Goal: Task Accomplishment & Management: Manage account settings

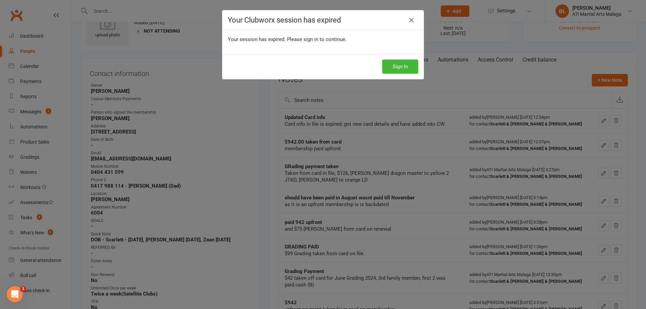
scroll to position [34, 0]
click at [387, 74] on div "Sign In" at bounding box center [322, 66] width 201 height 25
click at [391, 67] on button "Sign In" at bounding box center [400, 67] width 36 height 14
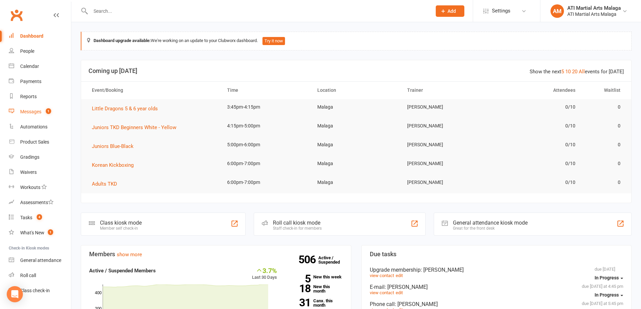
click at [43, 112] on link "Messages 1" at bounding box center [40, 111] width 62 height 15
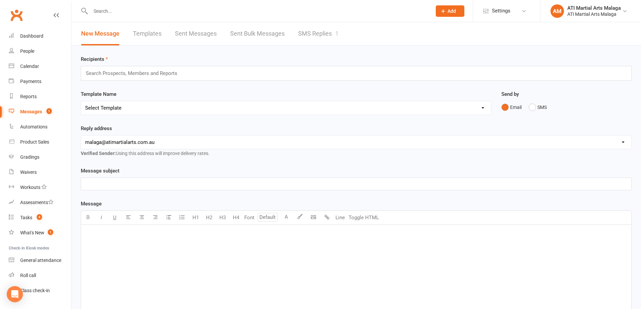
click at [320, 35] on link "SMS Replies 1" at bounding box center [318, 33] width 40 height 23
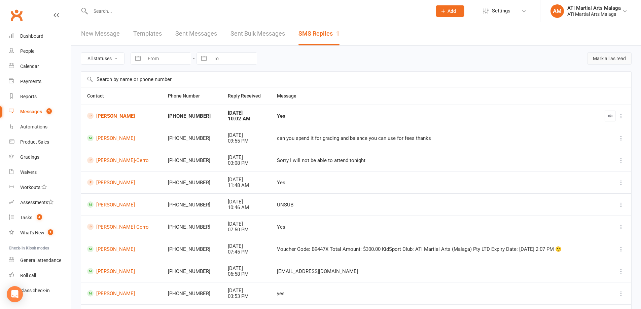
click at [613, 59] on button "Mark all as read" at bounding box center [609, 59] width 44 height 12
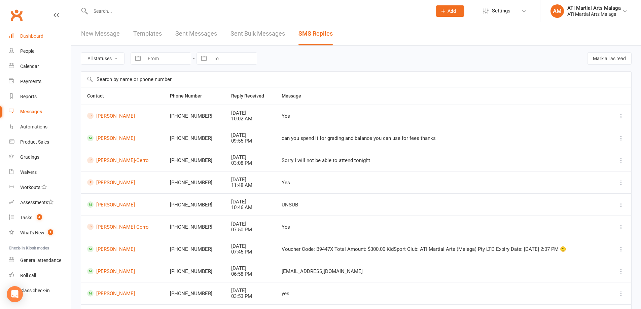
click at [22, 30] on link "Dashboard" at bounding box center [40, 36] width 62 height 15
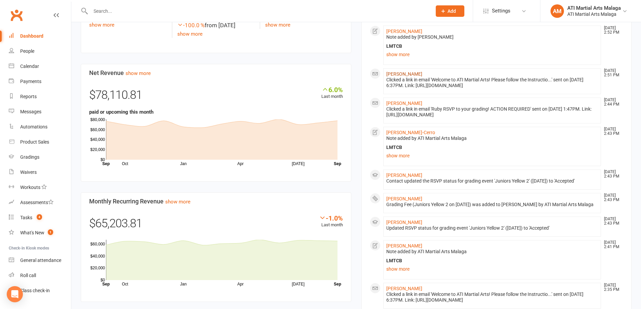
scroll to position [404, 0]
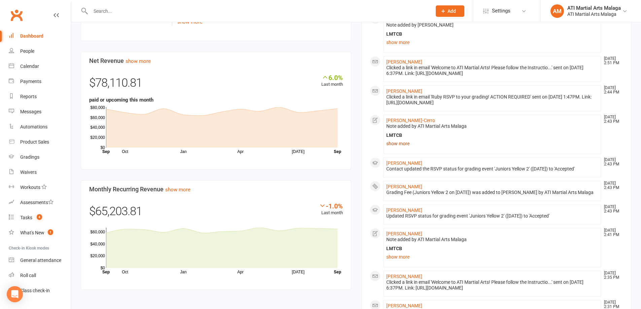
click at [394, 144] on link "show more" at bounding box center [492, 143] width 212 height 9
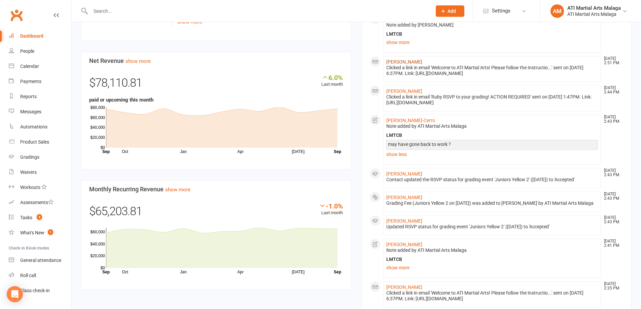
click at [407, 62] on link "Astrid Germani" at bounding box center [404, 61] width 36 height 5
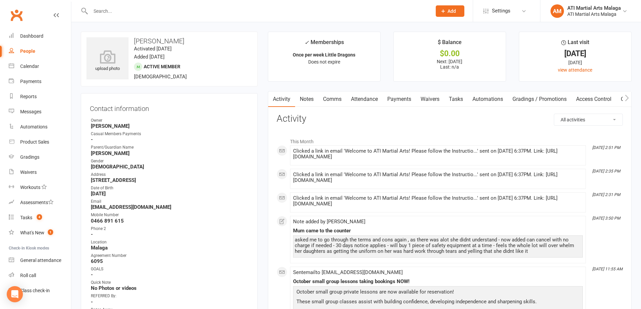
click at [39, 39] on link "Dashboard" at bounding box center [40, 36] width 62 height 15
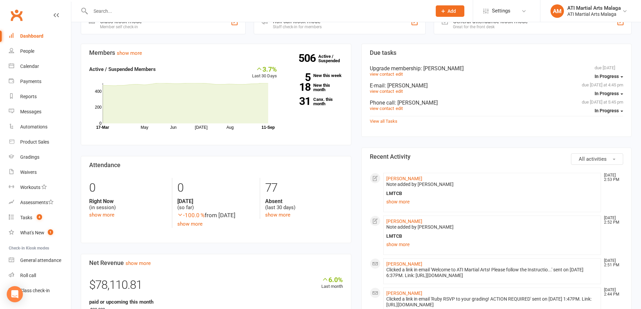
scroll to position [202, 0]
click at [356, 78] on div "Members show more 3.7% Last 30 Days Active / Suspended Members May Jun Jul Aug …" at bounding box center [216, 272] width 281 height 459
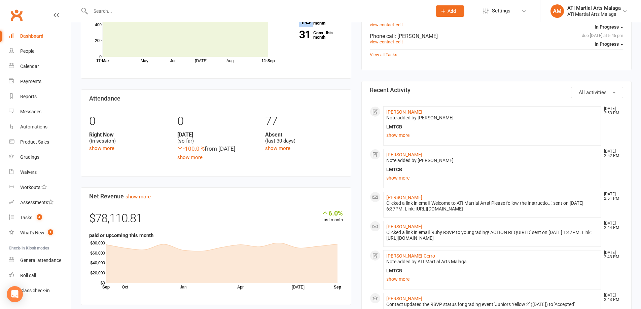
scroll to position [269, 0]
click at [394, 142] on li "Shaurya Singh Sep 11, 2:53 PM Note added by Dawn OBrien LMTCB LMTCB show more" at bounding box center [492, 124] width 218 height 39
click at [42, 155] on link "Gradings" at bounding box center [40, 157] width 62 height 15
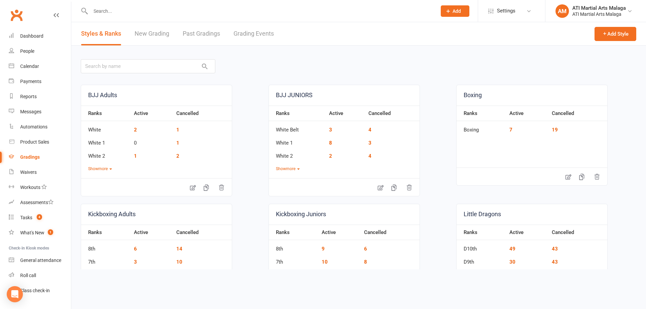
click at [264, 36] on link "Grading Events" at bounding box center [254, 33] width 40 height 23
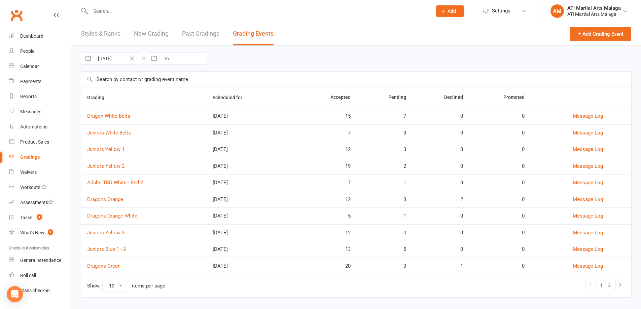
scroll to position [8, 0]
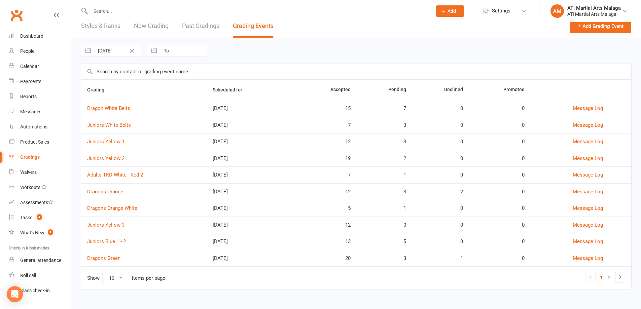
click at [116, 192] on link "Dragons Orange" at bounding box center [105, 192] width 36 height 6
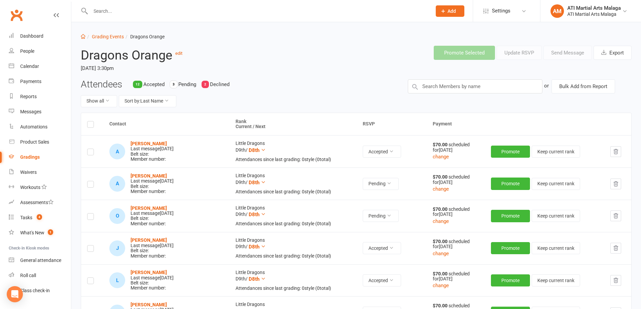
scroll to position [3, 0]
click at [114, 37] on link "Grading Events" at bounding box center [108, 36] width 32 height 5
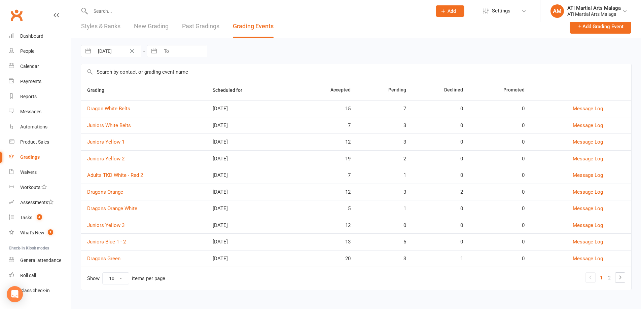
scroll to position [8, 0]
click at [104, 256] on link "Dragons Green" at bounding box center [103, 258] width 33 height 6
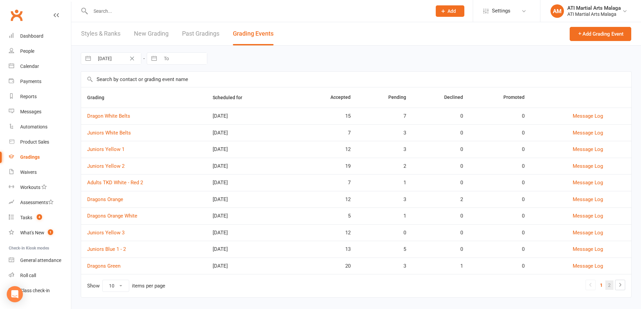
click at [609, 284] on link "2" at bounding box center [610, 285] width 8 height 9
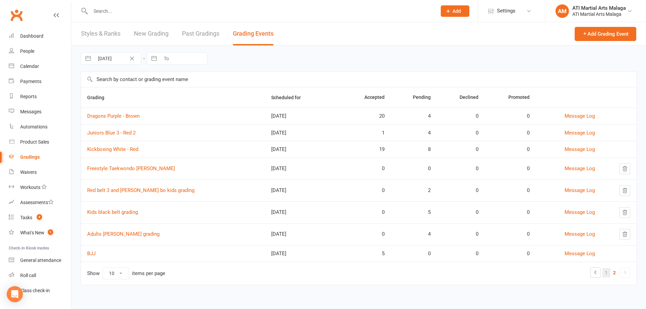
click at [606, 272] on link "1" at bounding box center [606, 272] width 8 height 9
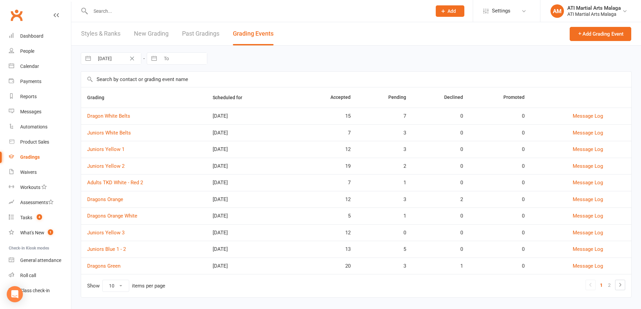
click at [478, 196] on td "0" at bounding box center [500, 199] width 62 height 17
click at [371, 118] on div "7" at bounding box center [384, 116] width 43 height 6
drag, startPoint x: 367, startPoint y: 119, endPoint x: 339, endPoint y: 111, distance: 29.6
click at [339, 111] on td "15" at bounding box center [327, 116] width 60 height 17
click at [43, 35] on link "Dashboard" at bounding box center [40, 36] width 62 height 15
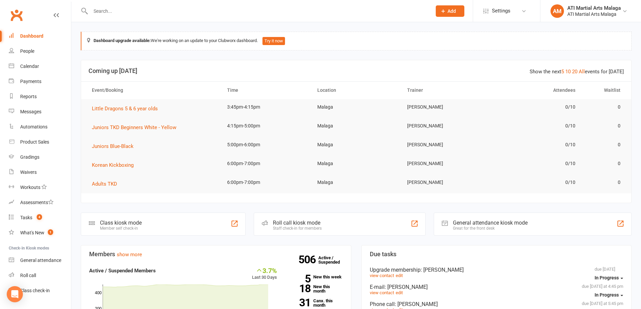
click at [132, 3] on div at bounding box center [254, 11] width 346 height 22
click at [129, 12] on input "text" at bounding box center [258, 10] width 339 height 9
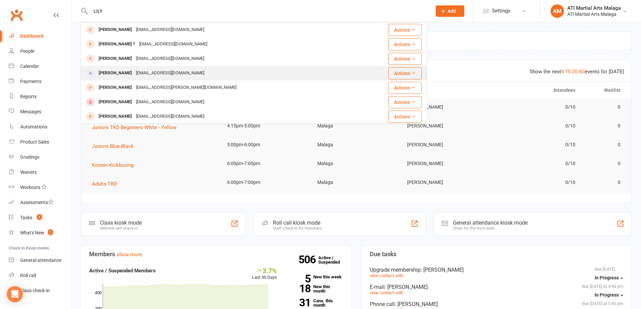
type input "LILY"
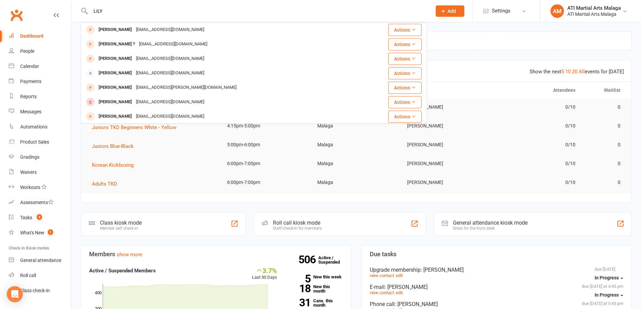
drag, startPoint x: 144, startPoint y: 71, endPoint x: 151, endPoint y: 66, distance: 9.2
click at [144, 71] on div "[EMAIL_ADDRESS][DOMAIN_NAME]" at bounding box center [170, 73] width 72 height 10
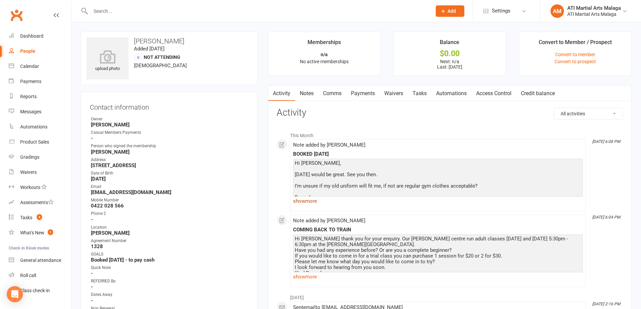
scroll to position [34, 0]
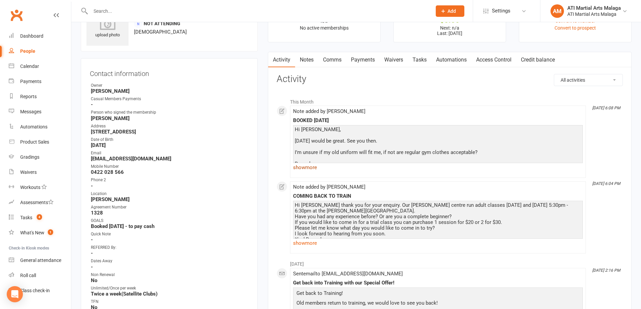
click at [310, 167] on link "show more" at bounding box center [438, 167] width 290 height 9
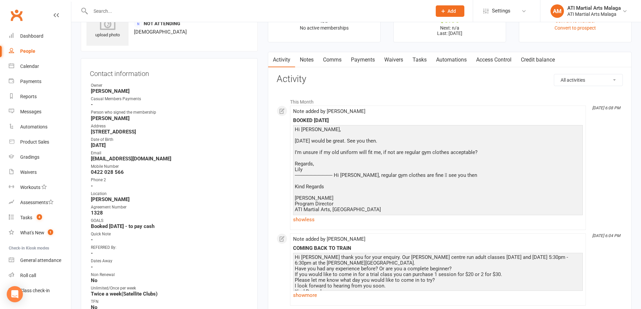
click at [313, 59] on link "Notes" at bounding box center [306, 59] width 23 height 15
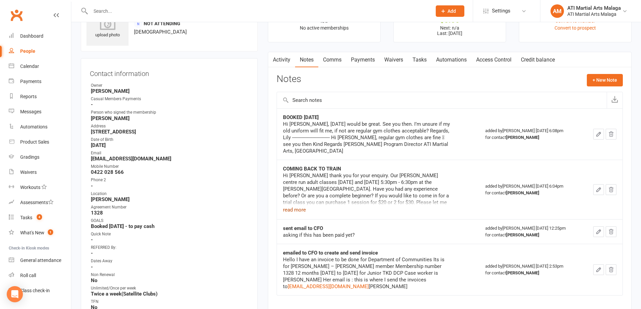
click at [297, 206] on button "read more" at bounding box center [294, 210] width 23 height 8
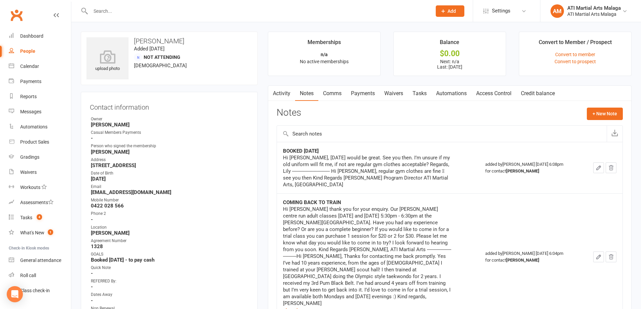
click at [21, 16] on link "Clubworx" at bounding box center [16, 15] width 17 height 17
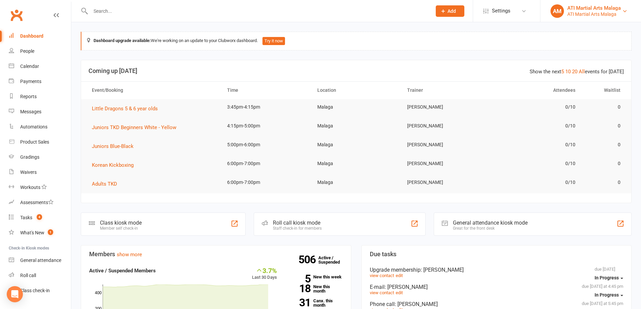
click at [594, 7] on div "ATI Martial Arts Malaga" at bounding box center [594, 8] width 54 height 6
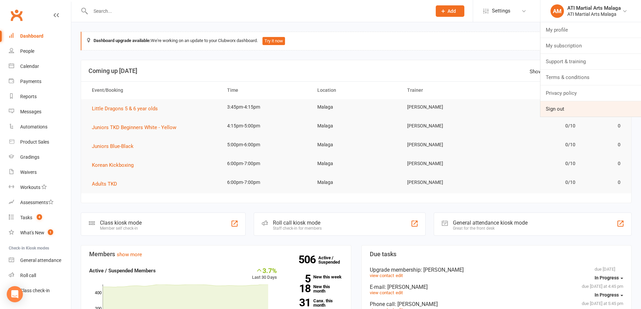
click at [560, 114] on link "Sign out" at bounding box center [591, 108] width 101 height 15
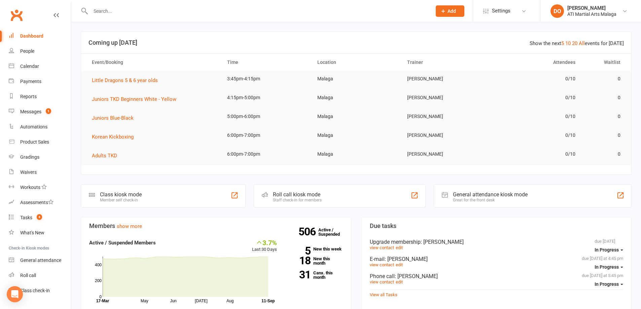
click at [336, 11] on input "text" at bounding box center [258, 10] width 339 height 9
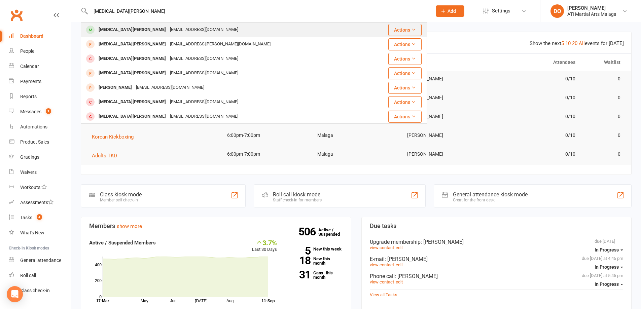
type input "[MEDICAL_DATA][PERSON_NAME]"
click at [168, 31] on div "[EMAIL_ADDRESS][DOMAIN_NAME]" at bounding box center [204, 30] width 72 height 10
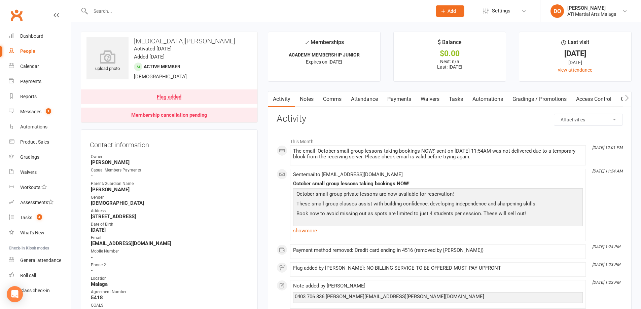
click at [305, 99] on link "Notes" at bounding box center [306, 99] width 23 height 15
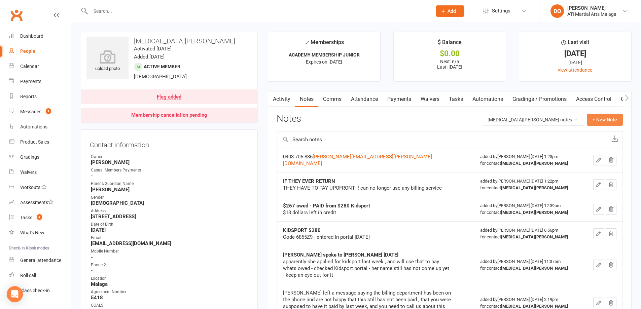
click at [611, 115] on button "+ New Note" at bounding box center [605, 120] width 36 height 12
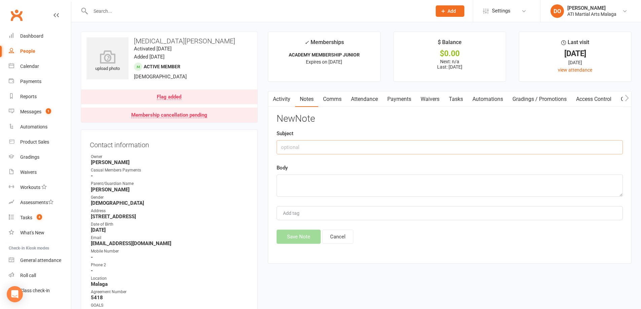
drag, startPoint x: 360, startPoint y: 146, endPoint x: 399, endPoint y: 158, distance: 39.9
click at [361, 147] on input "text" at bounding box center [450, 147] width 346 height 14
type input "Kidsport PAID $280"
click at [446, 182] on textarea at bounding box center [450, 186] width 346 height 22
type textarea "remittance KS131534 - used to pay debt"
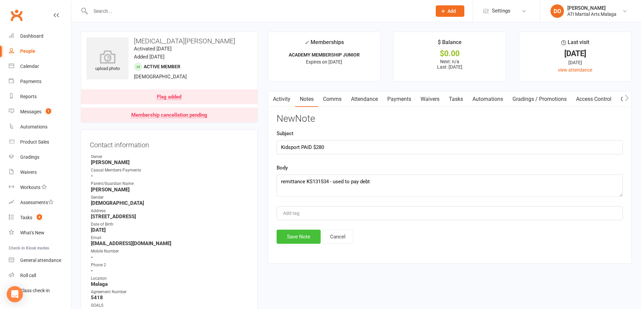
click at [307, 238] on button "Save Note" at bounding box center [299, 237] width 44 height 14
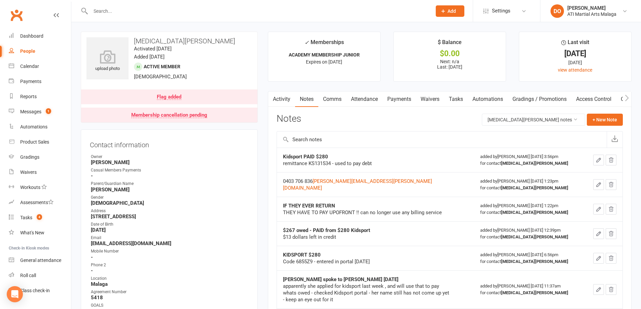
click at [339, 15] on div at bounding box center [254, 11] width 346 height 22
click at [115, 17] on div at bounding box center [254, 11] width 346 height 22
click at [117, 14] on input "text" at bounding box center [258, 10] width 339 height 9
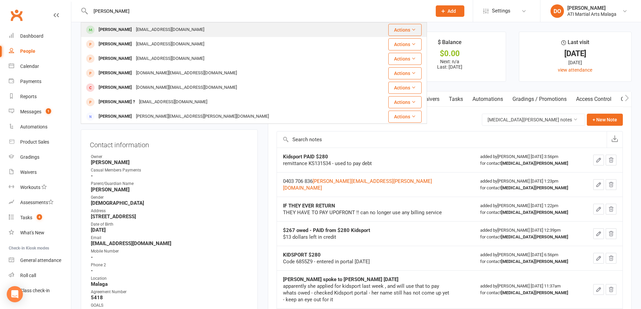
type input "[PERSON_NAME]"
click at [131, 30] on div "[PERSON_NAME]" at bounding box center [115, 30] width 37 height 10
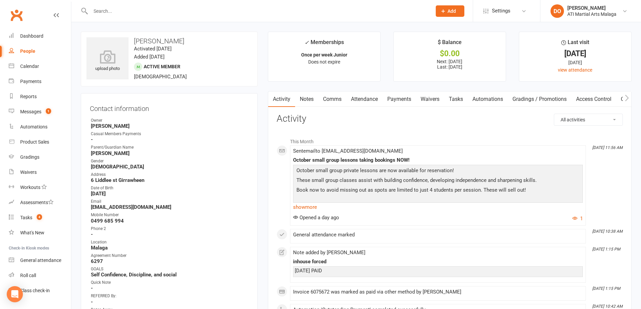
click at [312, 96] on link "Notes" at bounding box center [306, 99] width 23 height 15
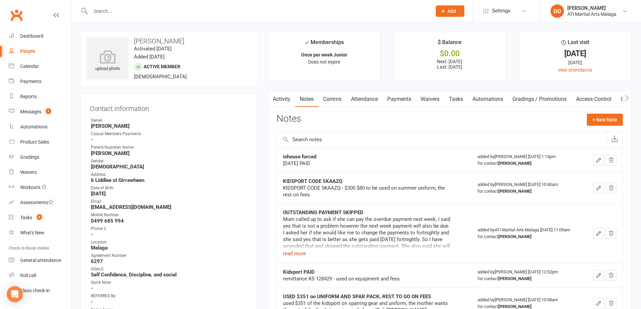
click at [301, 254] on button "read more" at bounding box center [294, 254] width 23 height 8
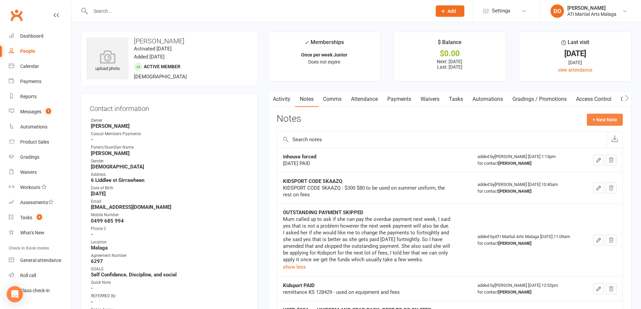
click at [613, 123] on button "+ New Note" at bounding box center [605, 120] width 36 height 12
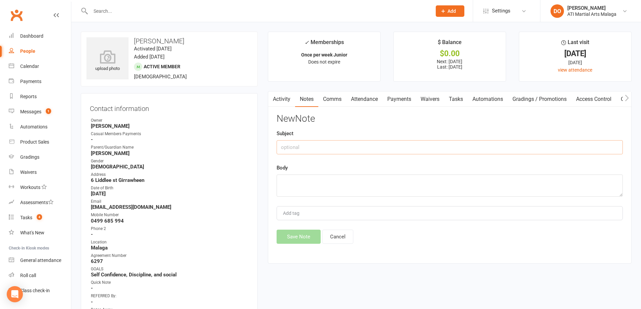
click at [383, 143] on input "text" at bounding box center [450, 147] width 346 height 14
type input "Kidsport PAID $300"
click at [379, 187] on textarea at bounding box center [450, 186] width 346 height 22
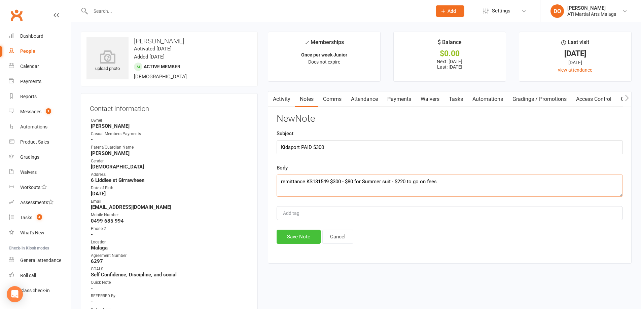
type textarea "remittance KS131549 $300 - $80 for Summer suit - $220 to go on fees"
click at [302, 234] on button "Save Note" at bounding box center [299, 237] width 44 height 14
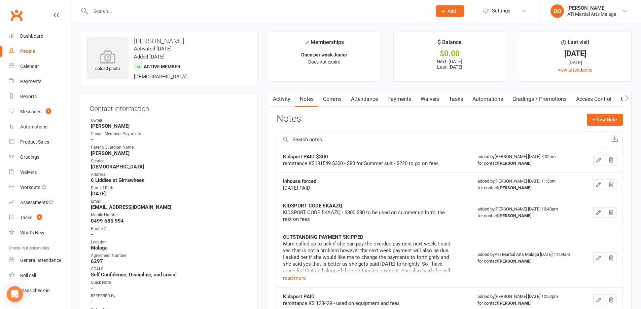
click at [400, 100] on link "Payments" at bounding box center [399, 99] width 33 height 15
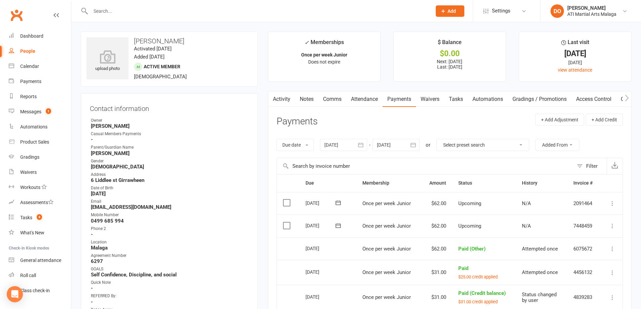
click at [628, 95] on icon "button" at bounding box center [627, 98] width 4 height 7
click at [608, 99] on link "Credit balance" at bounding box center [609, 99] width 43 height 15
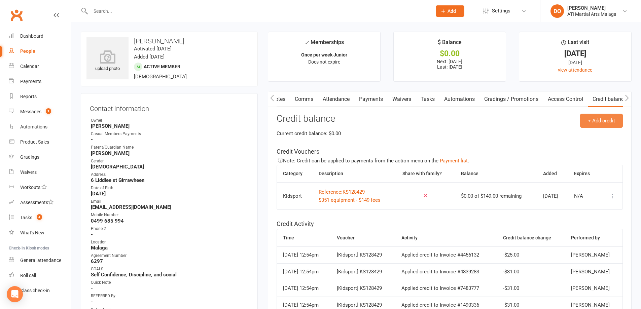
click at [603, 121] on button "+ Add credit" at bounding box center [601, 121] width 43 height 14
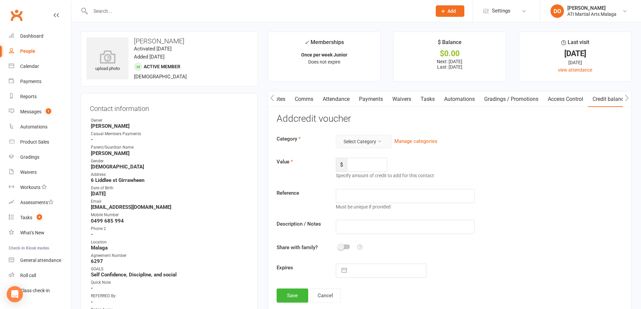
click at [383, 141] on button "Select Category" at bounding box center [364, 141] width 56 height 13
click at [339, 221] on link "Kidsport" at bounding box center [353, 224] width 67 height 13
click at [372, 163] on input "number" at bounding box center [367, 165] width 40 height 14
type input "220.00"
click at [388, 195] on input "text" at bounding box center [405, 196] width 138 height 14
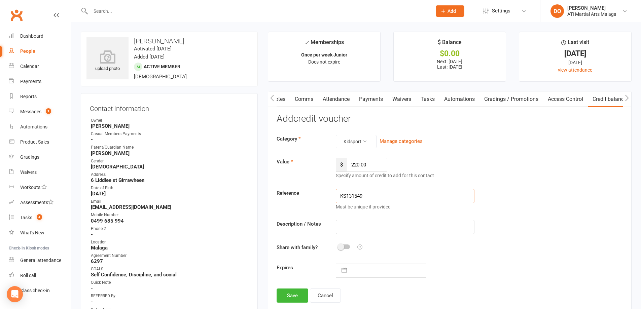
type input "KS131549"
click at [380, 229] on input "text" at bounding box center [405, 227] width 138 height 14
type input "$220 on fees - $80 for summer suit"
click at [298, 298] on button "Save" at bounding box center [293, 296] width 32 height 14
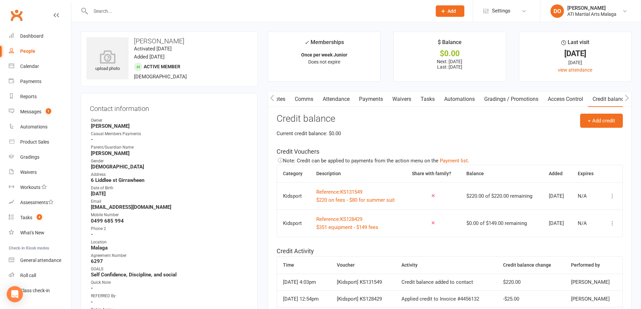
click at [363, 102] on link "Payments" at bounding box center [370, 99] width 33 height 15
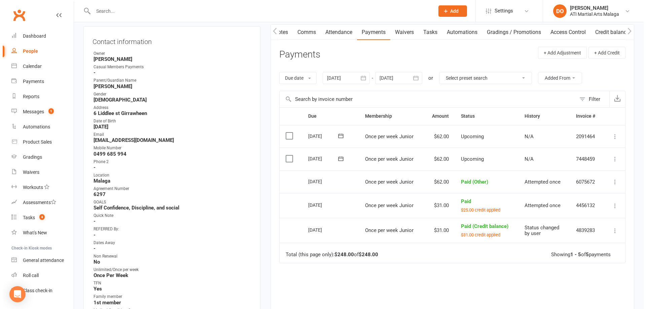
scroll to position [67, 0]
click at [612, 160] on icon at bounding box center [612, 159] width 7 height 7
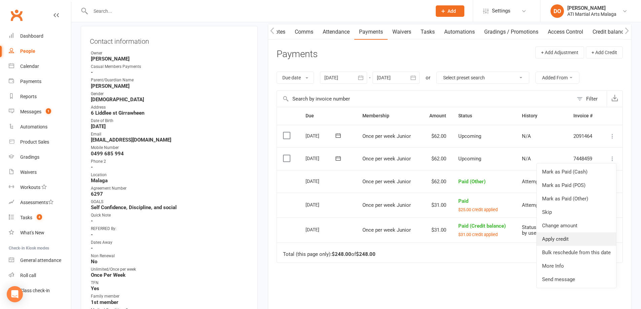
click at [567, 242] on link "Apply credit" at bounding box center [576, 239] width 79 height 13
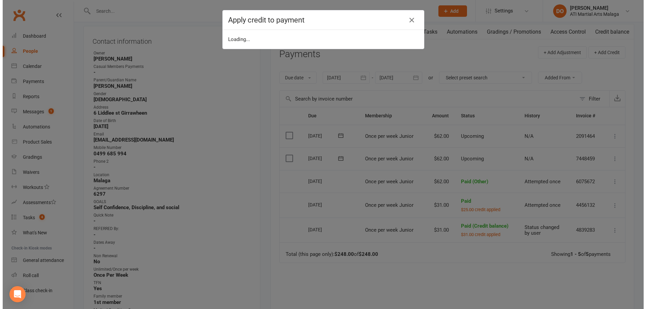
scroll to position [0, 28]
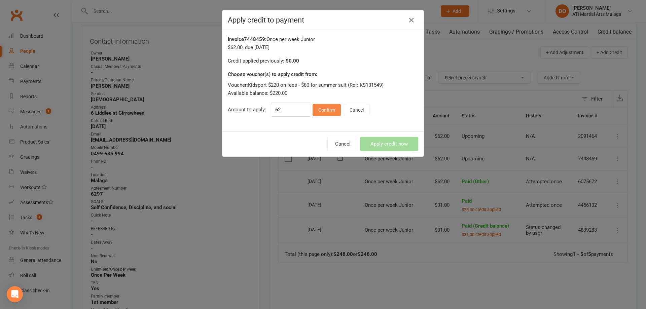
click at [326, 111] on button "Confirm" at bounding box center [327, 110] width 28 height 12
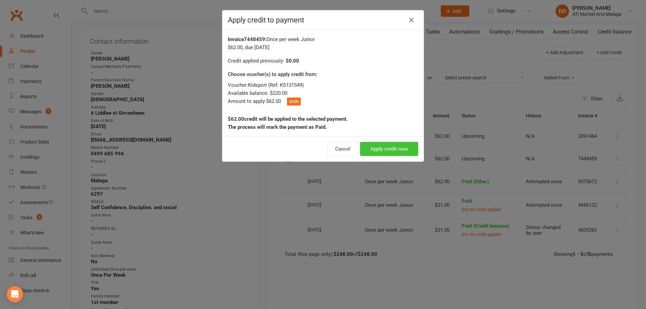
click at [396, 150] on button "Apply credit now" at bounding box center [389, 149] width 58 height 14
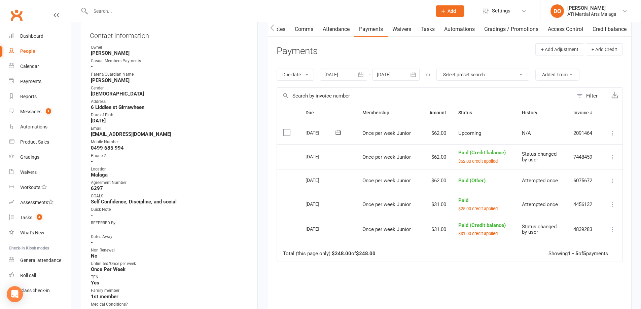
scroll to position [67, 0]
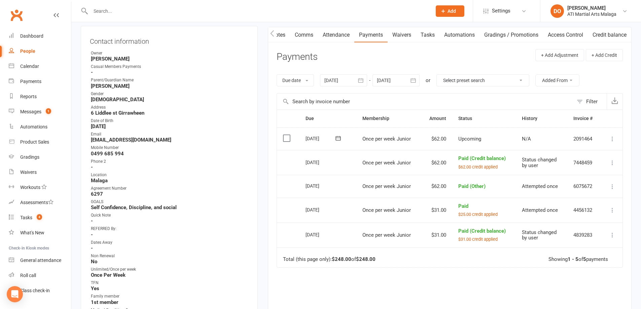
click at [613, 136] on icon at bounding box center [612, 139] width 7 height 7
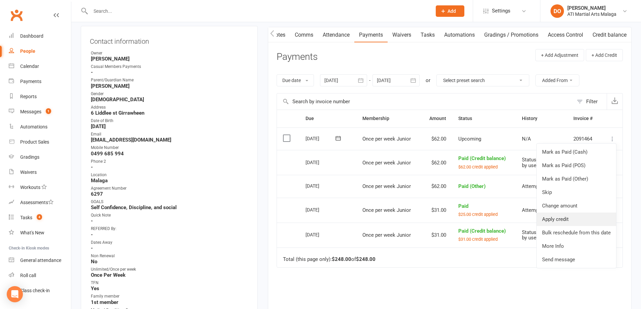
click at [556, 217] on link "Apply credit" at bounding box center [576, 219] width 79 height 13
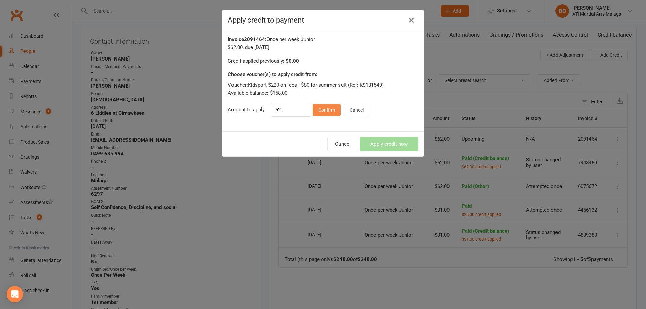
click at [333, 109] on button "Confirm" at bounding box center [327, 110] width 28 height 12
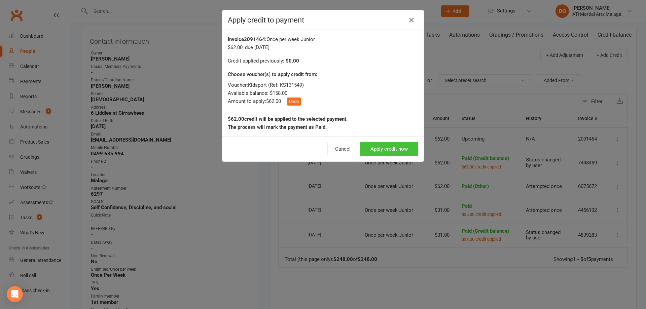
click at [388, 150] on button "Apply credit now" at bounding box center [389, 149] width 58 height 14
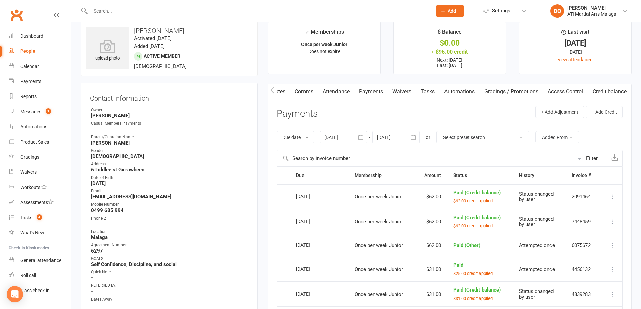
scroll to position [0, 0]
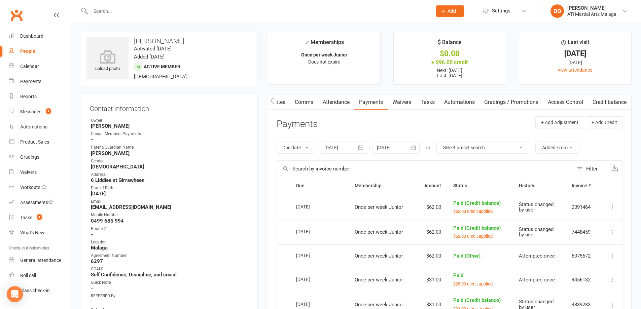
click at [415, 149] on icon "button" at bounding box center [413, 147] width 7 height 7
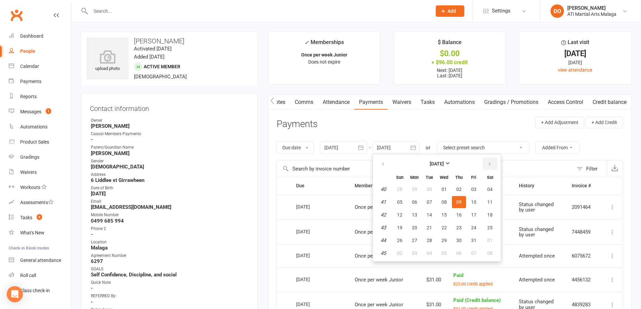
click at [487, 164] on button "button" at bounding box center [490, 164] width 14 height 12
click at [462, 199] on button "12" at bounding box center [459, 202] width 14 height 12
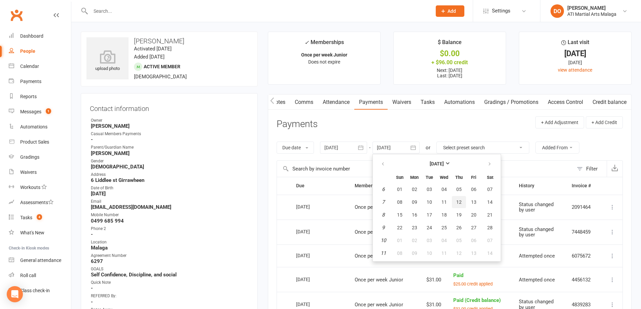
type input "[DATE]"
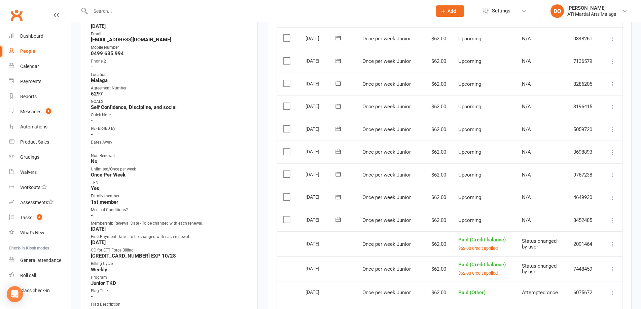
scroll to position [168, 0]
click at [611, 222] on icon at bounding box center [612, 219] width 7 height 7
click at [559, 301] on link "Apply credit" at bounding box center [576, 300] width 79 height 13
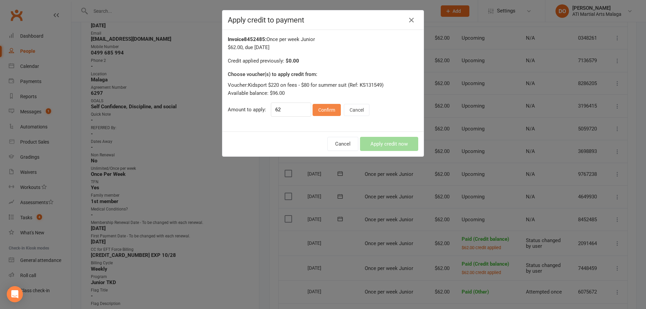
click at [325, 108] on button "Confirm" at bounding box center [327, 110] width 28 height 12
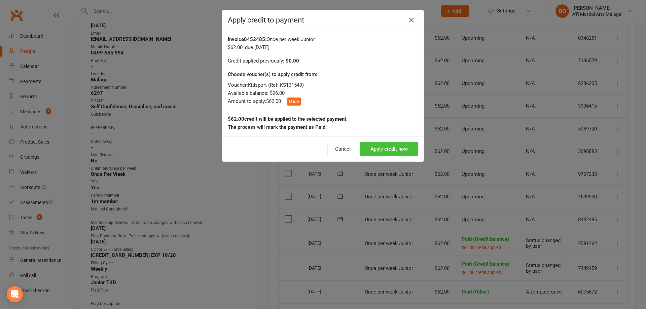
click at [380, 147] on button "Apply credit now" at bounding box center [389, 149] width 58 height 14
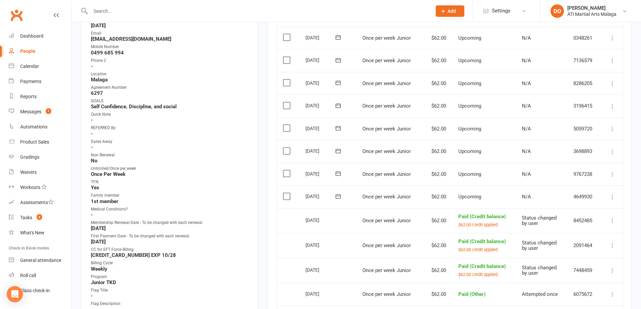
click at [613, 197] on icon at bounding box center [612, 197] width 7 height 7
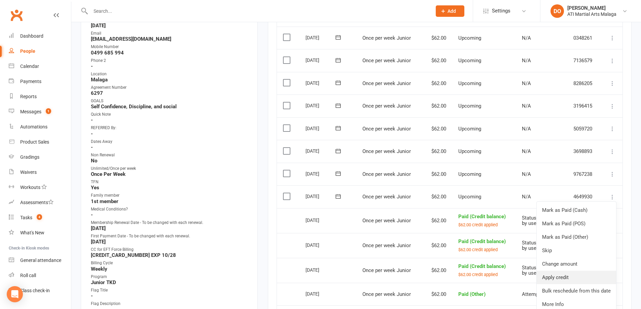
click at [561, 277] on link "Apply credit" at bounding box center [576, 277] width 79 height 13
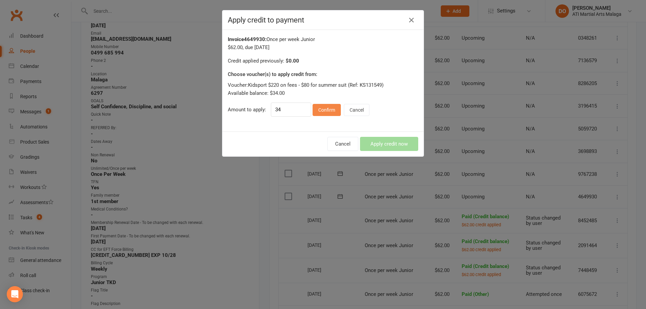
click at [326, 108] on button "Confirm" at bounding box center [327, 110] width 28 height 12
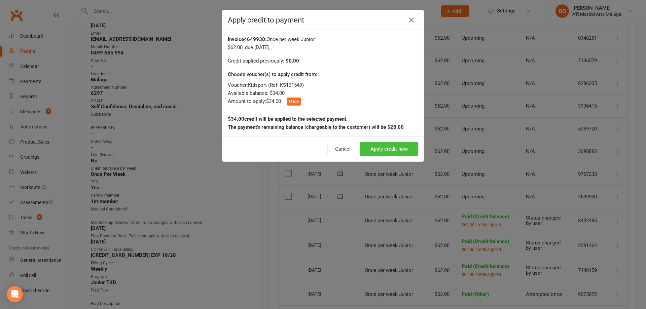
click at [377, 149] on button "Apply credit now" at bounding box center [389, 149] width 58 height 14
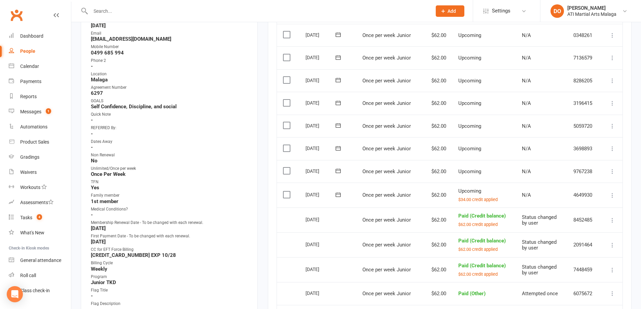
click at [339, 17] on div at bounding box center [254, 11] width 346 height 22
click at [341, 12] on input "text" at bounding box center [258, 10] width 339 height 9
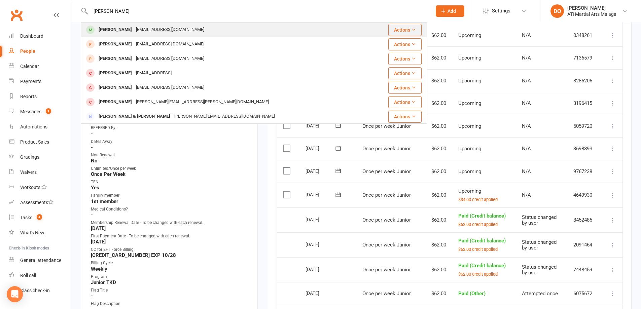
type input "[PERSON_NAME]"
click at [238, 35] on div "[PERSON_NAME] [EMAIL_ADDRESS][DOMAIN_NAME]" at bounding box center [225, 30] width 289 height 14
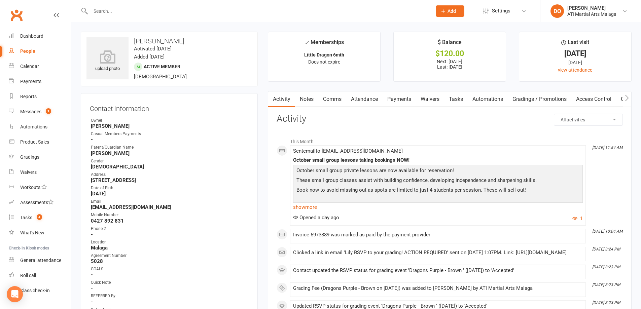
click at [312, 101] on link "Notes" at bounding box center [306, 99] width 23 height 15
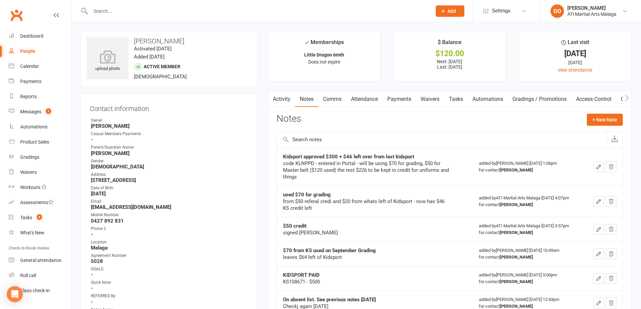
click at [399, 100] on link "Payments" at bounding box center [399, 99] width 33 height 15
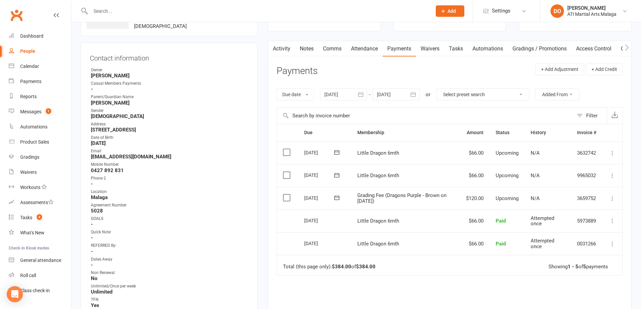
scroll to position [67, 0]
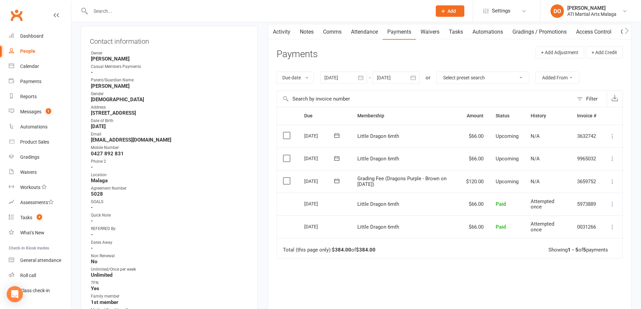
click at [286, 181] on label at bounding box center [287, 181] width 9 height 7
click at [286, 178] on input "checkbox" at bounding box center [285, 178] width 4 height 0
click at [610, 295] on button "Change status" at bounding box center [605, 294] width 53 height 14
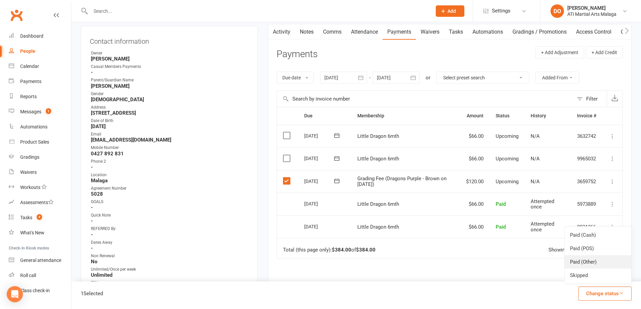
click at [592, 263] on link "Paid (Other)" at bounding box center [598, 261] width 67 height 13
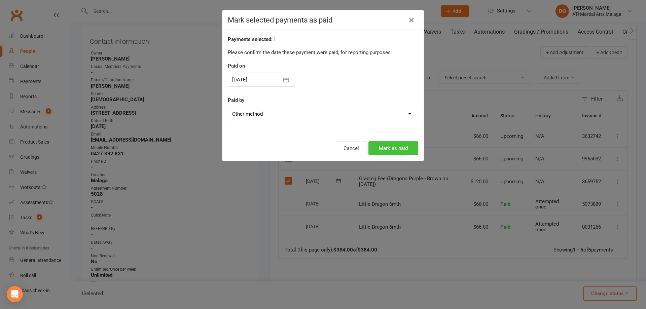
click at [388, 147] on button "Mark as paid" at bounding box center [394, 148] width 50 height 14
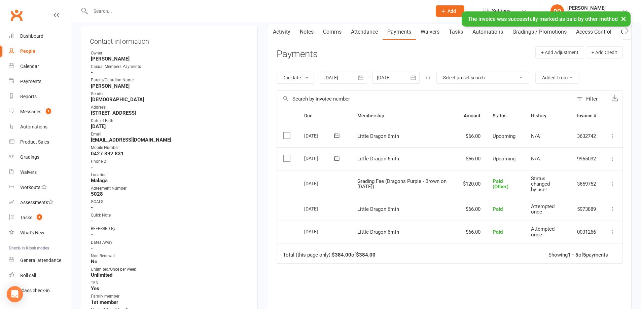
click at [304, 31] on link "Notes" at bounding box center [306, 31] width 23 height 15
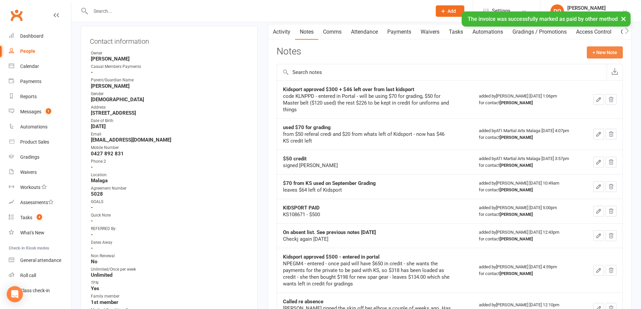
click at [601, 52] on button "+ New Note" at bounding box center [605, 52] width 36 height 12
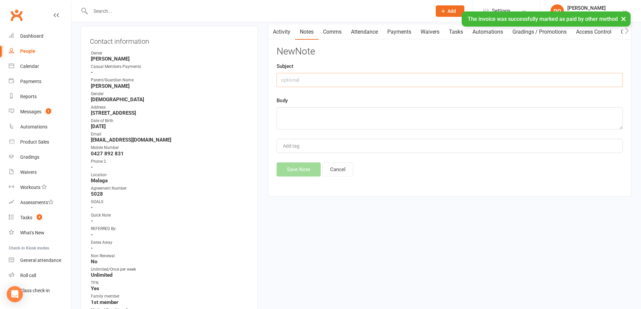
click at [293, 76] on input "text" at bounding box center [450, 80] width 346 height 14
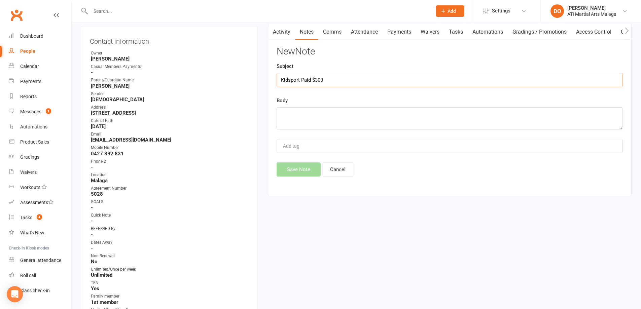
type input "Kidsport Paid $300"
drag, startPoint x: 317, startPoint y: 124, endPoint x: 323, endPoint y: 118, distance: 7.4
click at [317, 124] on textarea at bounding box center [450, 118] width 346 height 22
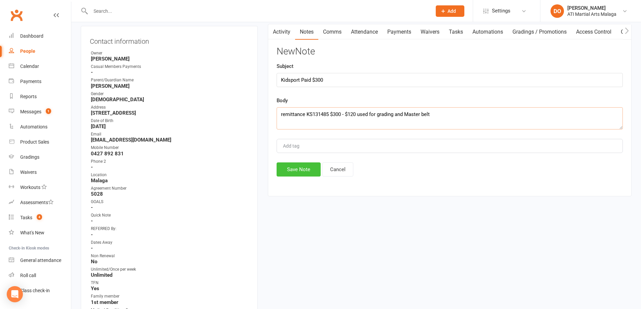
type textarea "remittance KS131485 $300 - $120 used for grading and Master belt"
click at [296, 168] on button "Save Note" at bounding box center [299, 170] width 44 height 14
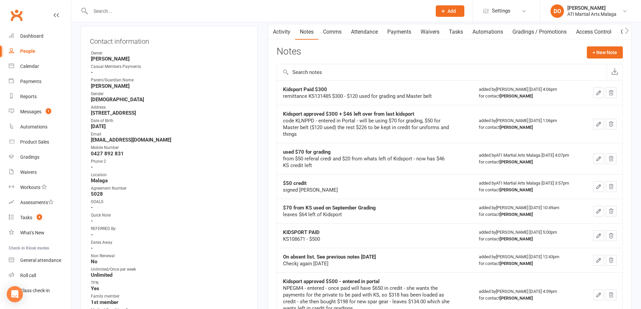
click at [247, 10] on input "text" at bounding box center [258, 10] width 339 height 9
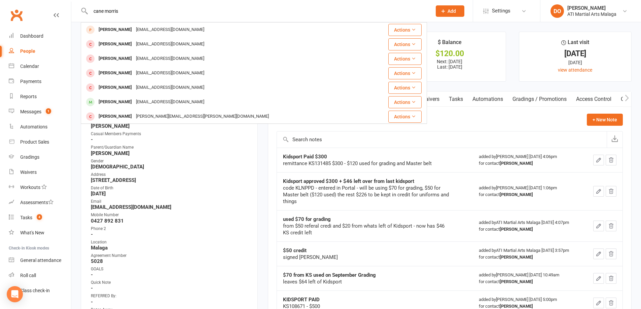
drag, startPoint x: 130, startPoint y: 17, endPoint x: 110, endPoint y: 12, distance: 20.9
click at [73, 15] on react-component "[PERSON_NAME] [PERSON_NAME] [EMAIL_ADDRESS][DOMAIN_NAME] Actions [PERSON_NAME] …" at bounding box center [213, 11] width 427 height 22
drag, startPoint x: 109, startPoint y: 10, endPoint x: 85, endPoint y: 14, distance: 24.6
click at [85, 14] on div "[PERSON_NAME] [PERSON_NAME] [EMAIL_ADDRESS][DOMAIN_NAME] Actions [PERSON_NAME] …" at bounding box center [254, 11] width 346 height 22
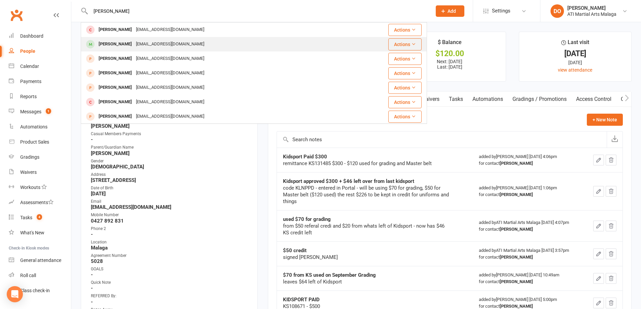
type input "[PERSON_NAME]"
click at [161, 42] on div "[EMAIL_ADDRESS][DOMAIN_NAME]" at bounding box center [170, 44] width 72 height 10
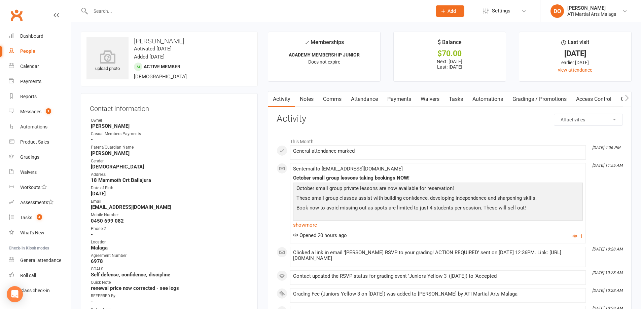
click at [404, 100] on link "Payments" at bounding box center [399, 99] width 33 height 15
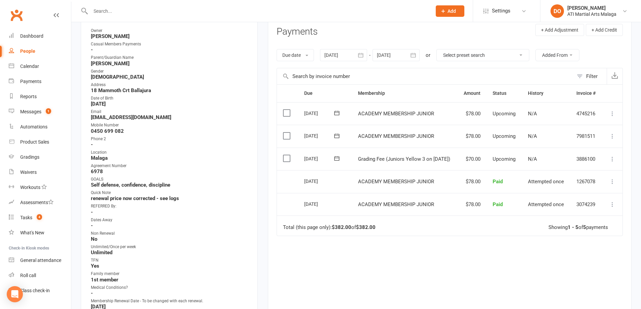
scroll to position [101, 0]
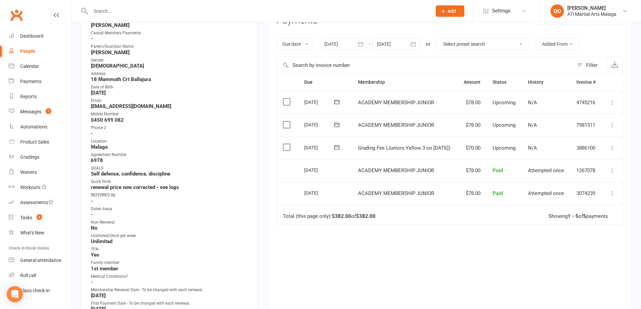
click at [287, 145] on label at bounding box center [287, 147] width 9 height 7
click at [287, 144] on input "checkbox" at bounding box center [285, 144] width 4 height 0
click at [599, 295] on button "Change status" at bounding box center [605, 294] width 53 height 14
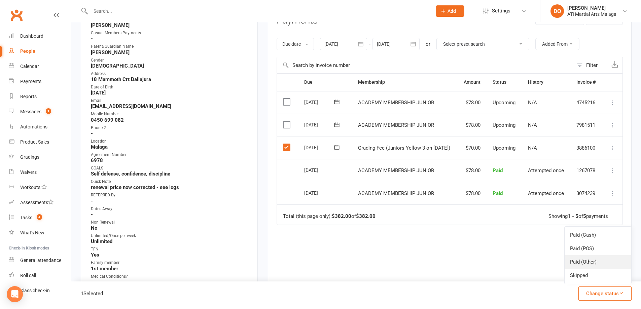
click at [589, 260] on link "Paid (Other)" at bounding box center [598, 261] width 67 height 13
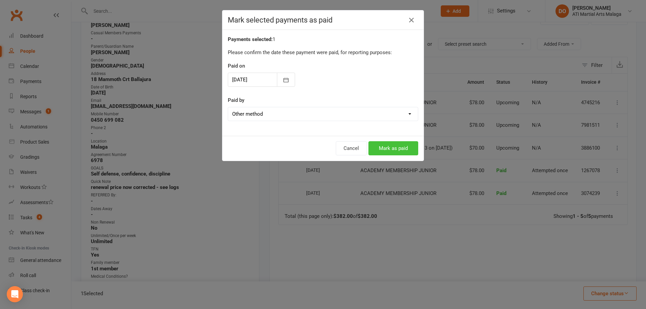
click at [405, 145] on button "Mark as paid" at bounding box center [394, 148] width 50 height 14
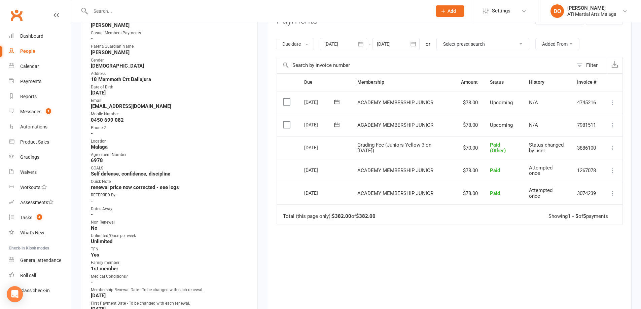
click at [201, 12] on input "text" at bounding box center [258, 10] width 339 height 9
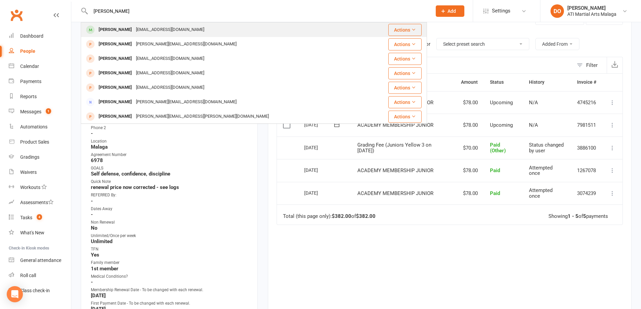
type input "[PERSON_NAME]"
click at [166, 26] on div "[EMAIL_ADDRESS][DOMAIN_NAME]" at bounding box center [170, 30] width 72 height 10
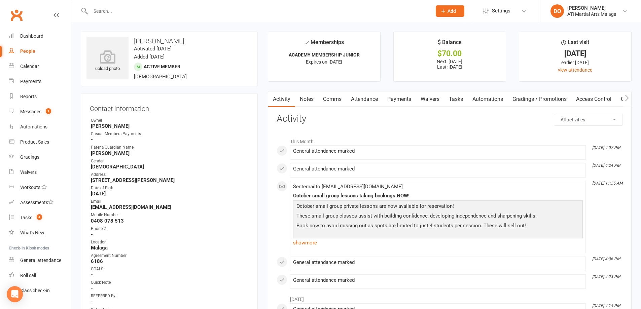
click at [397, 103] on link "Payments" at bounding box center [399, 99] width 33 height 15
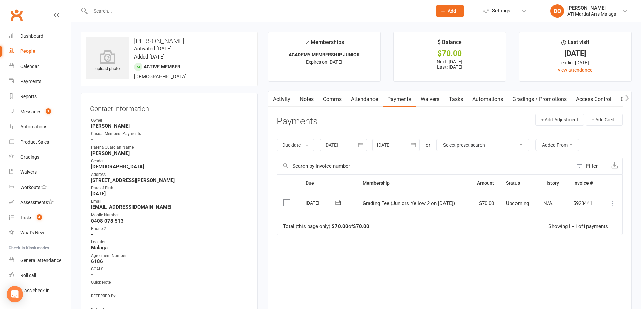
click at [292, 204] on label at bounding box center [287, 203] width 9 height 7
click at [287, 200] on input "checkbox" at bounding box center [285, 200] width 4 height 0
click at [593, 291] on button "Change status" at bounding box center [605, 294] width 53 height 14
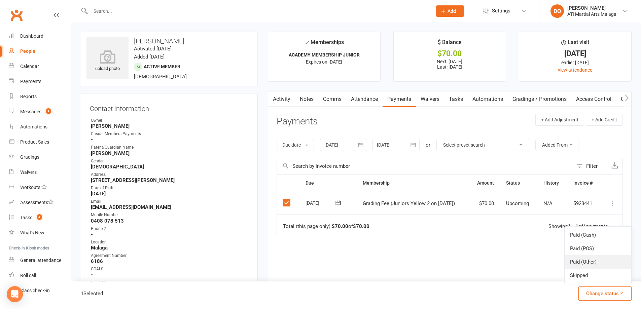
click at [589, 263] on link "Paid (Other)" at bounding box center [598, 261] width 67 height 13
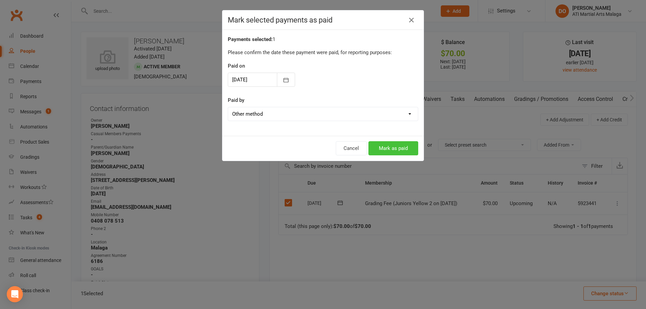
click at [405, 147] on button "Mark as paid" at bounding box center [394, 148] width 50 height 14
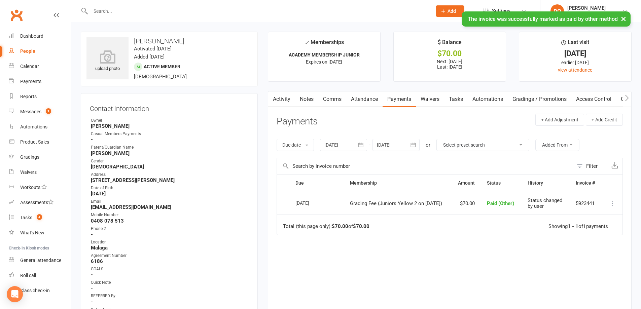
click at [310, 99] on link "Notes" at bounding box center [306, 99] width 23 height 15
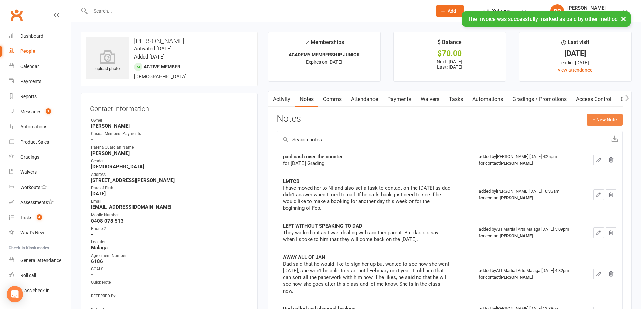
click at [605, 123] on button "+ New Note" at bounding box center [605, 120] width 36 height 12
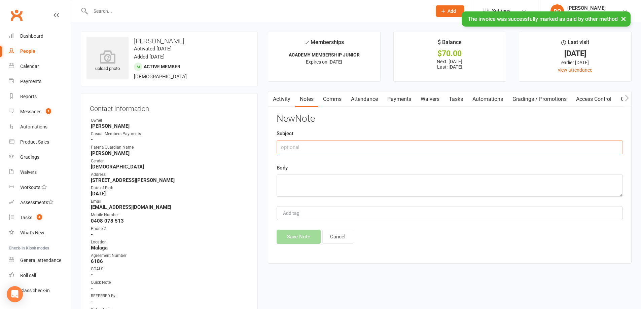
click at [438, 147] on input "text" at bounding box center [450, 147] width 346 height 14
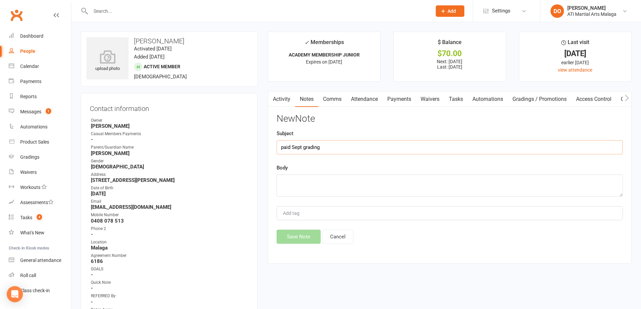
type input "paid Sept grading"
click at [390, 188] on textarea at bounding box center [450, 186] width 346 height 22
type textarea "over the counter"
drag, startPoint x: 310, startPoint y: 237, endPoint x: 348, endPoint y: 230, distance: 38.6
click at [310, 236] on button "Save Note" at bounding box center [299, 237] width 44 height 14
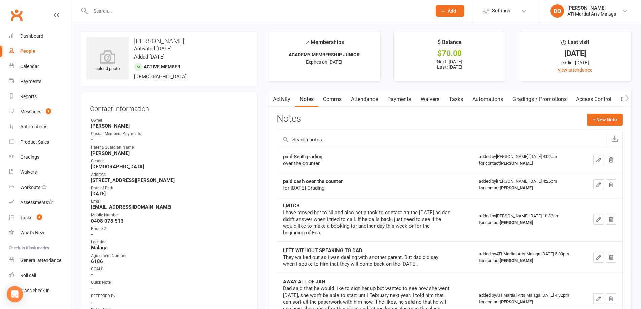
click at [336, 13] on input "text" at bounding box center [258, 10] width 339 height 9
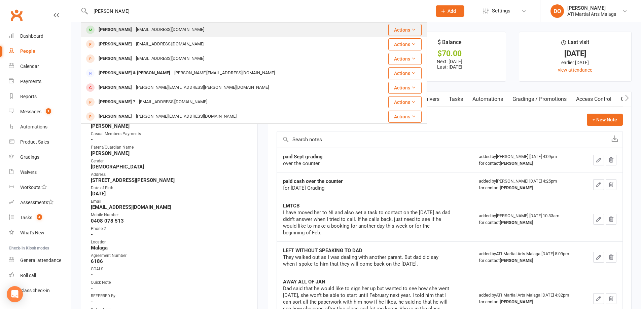
type input "[PERSON_NAME]"
click at [154, 33] on div "[EMAIL_ADDRESS][DOMAIN_NAME]" at bounding box center [170, 30] width 72 height 10
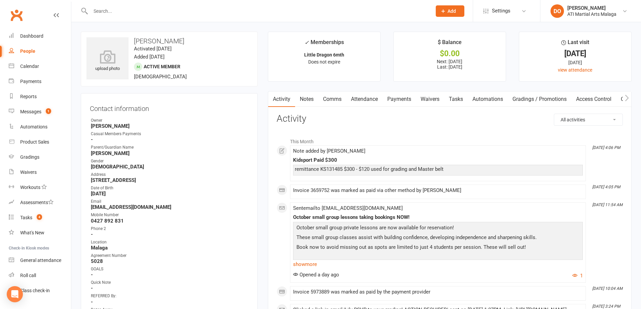
click at [306, 98] on link "Notes" at bounding box center [306, 99] width 23 height 15
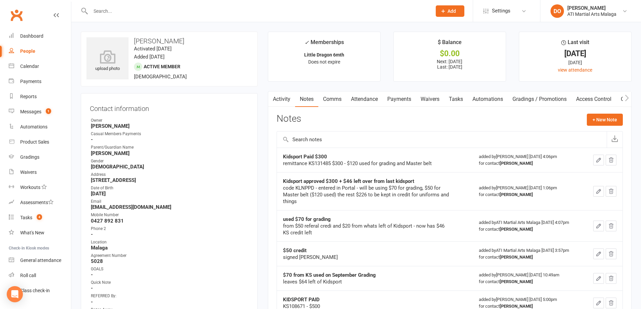
click at [601, 163] on icon "button" at bounding box center [599, 160] width 6 height 6
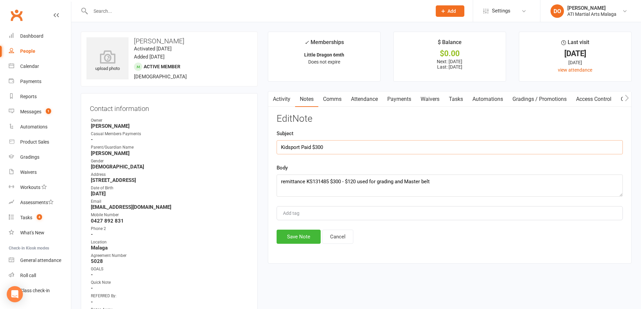
click at [380, 144] on input "Kidsport Paid $300" at bounding box center [450, 147] width 346 height 14
type input "Kidsport Paid $300 - $226 left in credit"
click at [306, 238] on button "Save Note" at bounding box center [299, 237] width 44 height 14
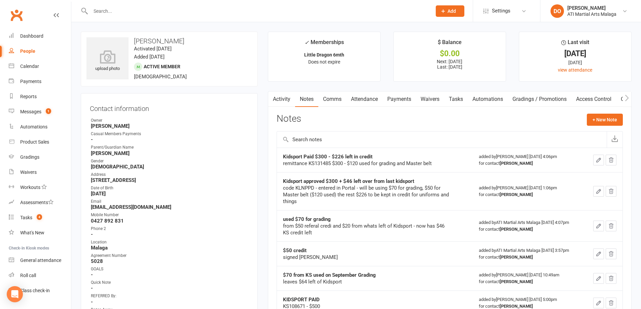
click at [306, 11] on input "text" at bounding box center [258, 10] width 339 height 9
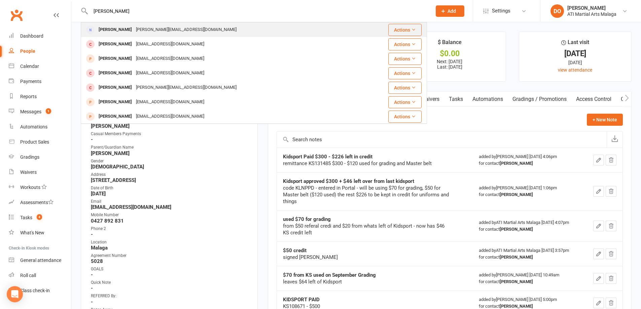
type input "[PERSON_NAME]"
click at [190, 32] on div "[PERSON_NAME] Adams [EMAIL_ADDRESS][DOMAIN_NAME]" at bounding box center [224, 30] width 287 height 14
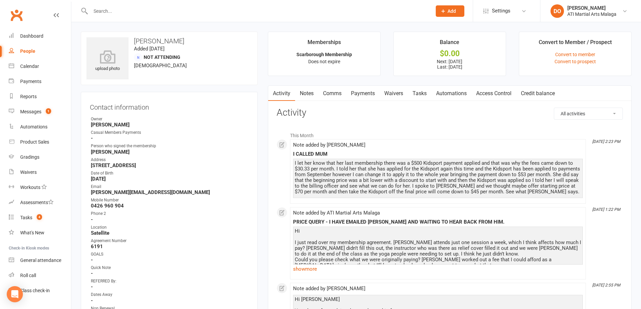
click at [309, 92] on link "Notes" at bounding box center [306, 93] width 23 height 15
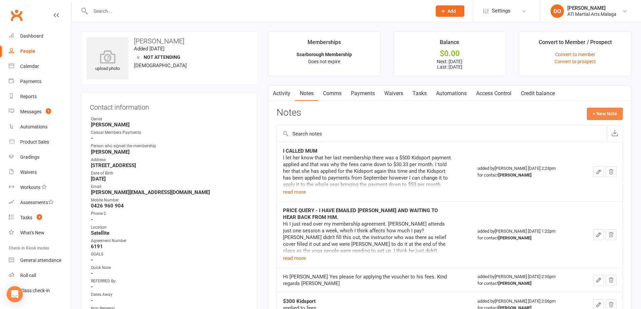
click at [612, 110] on button "+ New Note" at bounding box center [605, 114] width 36 height 12
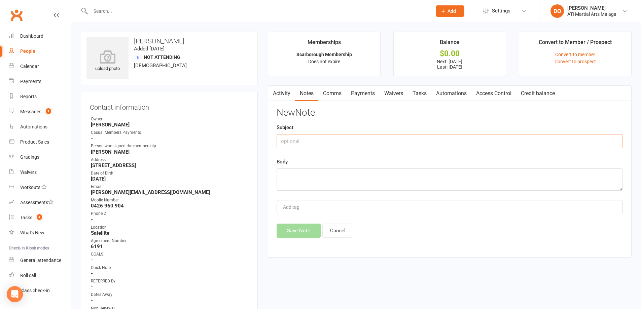
click at [375, 137] on input "text" at bounding box center [450, 141] width 346 height 14
type input "Kidsport PAID $300"
click at [386, 192] on div "New Note Subject Kidsport PAID $300 Body Add tag Save Note Cancel" at bounding box center [450, 173] width 346 height 130
click at [363, 186] on textarea at bounding box center [450, 180] width 346 height 22
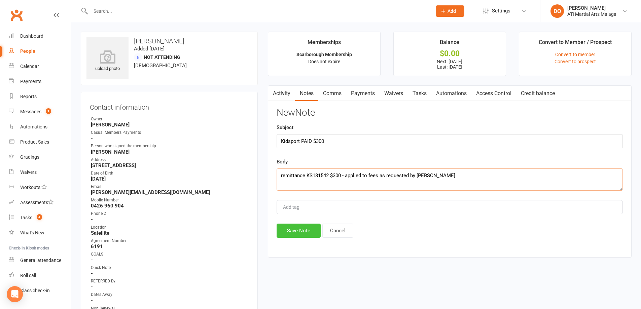
type textarea "remittance KS131542 $300 - applied to fees as requested by [PERSON_NAME]"
drag, startPoint x: 309, startPoint y: 229, endPoint x: 320, endPoint y: 221, distance: 13.5
click at [310, 230] on button "Save Note" at bounding box center [299, 231] width 44 height 14
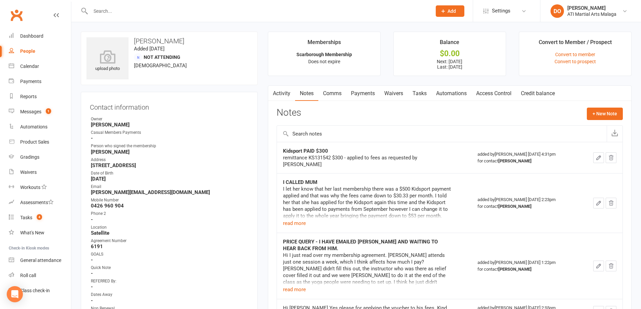
click at [204, 10] on input "text" at bounding box center [258, 10] width 339 height 9
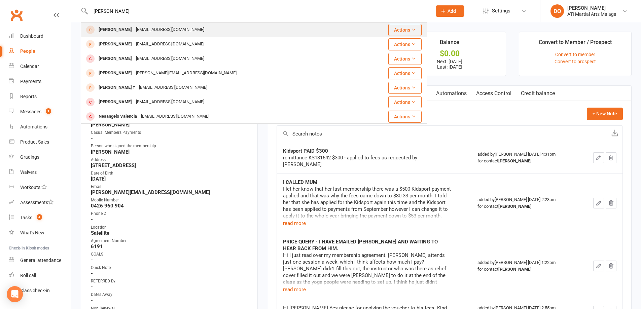
type input "[PERSON_NAME]"
click at [142, 34] on div "[EMAIL_ADDRESS][DOMAIN_NAME]" at bounding box center [170, 30] width 72 height 10
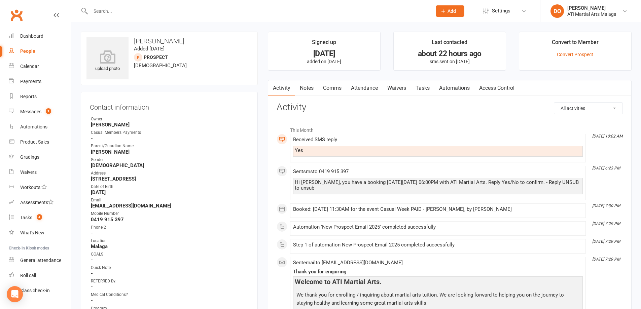
click at [371, 89] on link "Attendance" at bounding box center [364, 87] width 36 height 15
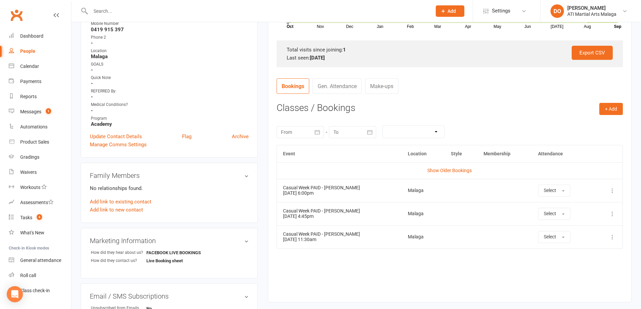
scroll to position [202, 0]
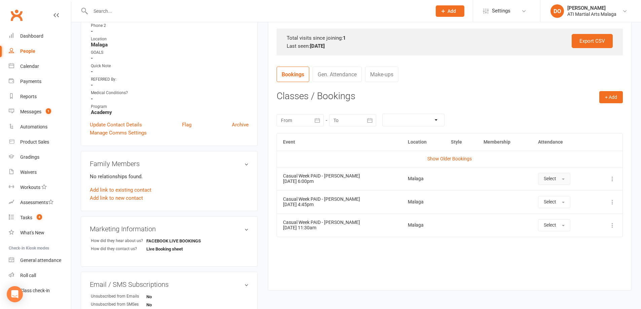
click at [552, 179] on span "Select" at bounding box center [550, 178] width 12 height 5
click at [555, 207] on span "Absent" at bounding box center [552, 208] width 16 height 6
click at [559, 199] on button "Select" at bounding box center [552, 202] width 32 height 12
click at [555, 231] on span "Absent" at bounding box center [550, 231] width 16 height 6
click at [613, 102] on button "+ Add" at bounding box center [611, 97] width 24 height 12
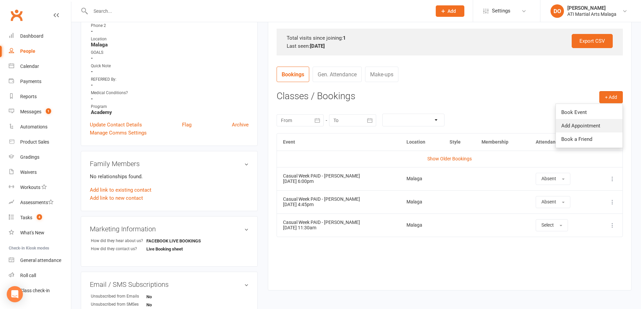
click at [578, 129] on link "Add Appointment" at bounding box center [589, 125] width 67 height 13
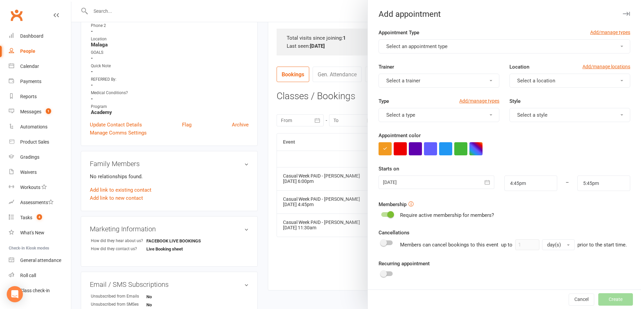
click at [468, 44] on button "Select an appointment type" at bounding box center [505, 46] width 252 height 14
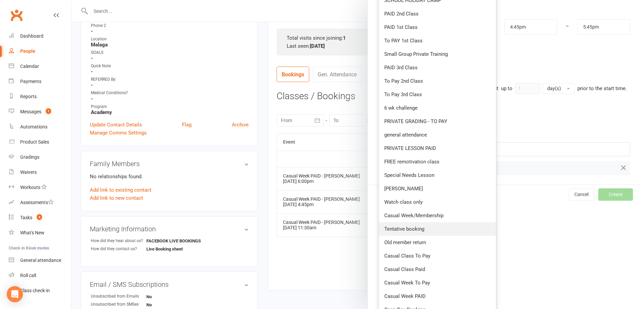
scroll to position [168, 0]
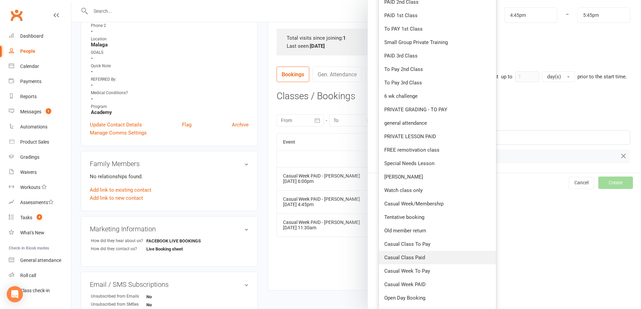
click at [419, 258] on span "Casual Class Paid" at bounding box center [404, 258] width 41 height 6
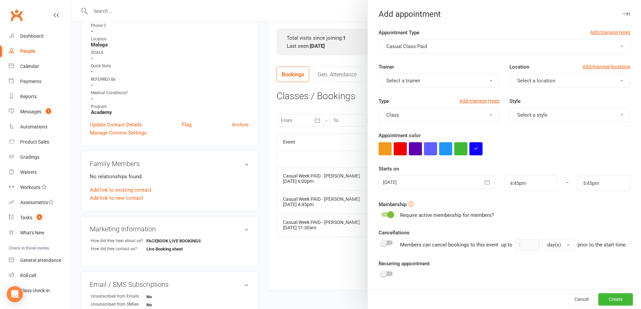
click at [454, 82] on button "Select a trainer" at bounding box center [439, 81] width 121 height 14
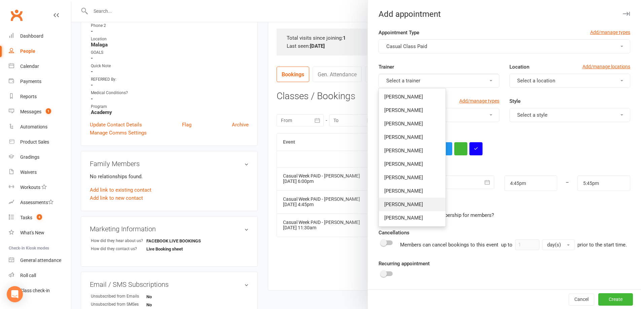
click at [398, 203] on span "[PERSON_NAME]" at bounding box center [403, 205] width 39 height 6
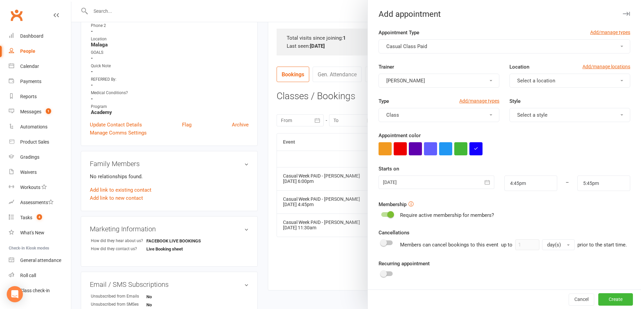
click at [540, 80] on span "Select a location" at bounding box center [536, 81] width 38 height 6
click at [524, 110] on span "Malaga" at bounding box center [523, 110] width 16 height 6
click at [548, 114] on button "Select a style" at bounding box center [570, 115] width 121 height 14
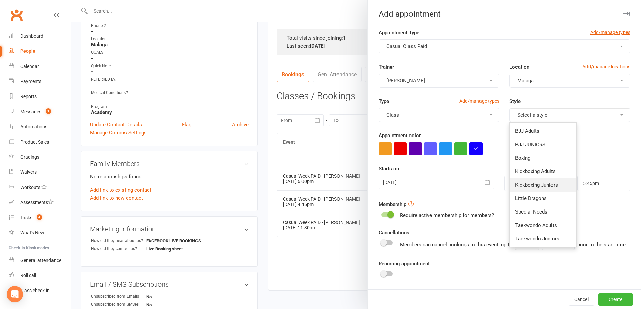
click at [536, 185] on span "Kickboxing Juniors" at bounding box center [536, 185] width 43 height 6
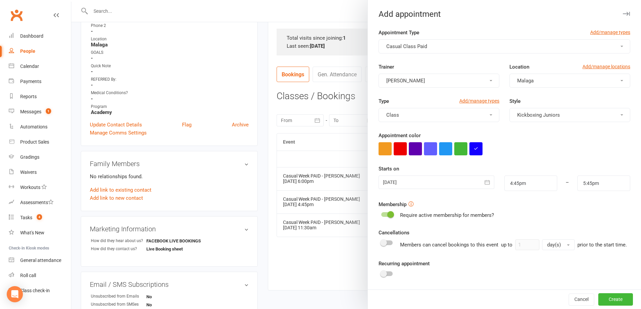
click at [485, 185] on button "button" at bounding box center [487, 182] width 13 height 13
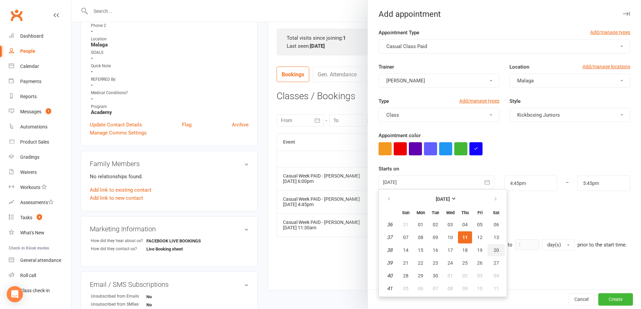
click at [494, 248] on span "20" at bounding box center [496, 250] width 5 height 5
type input "[DATE]"
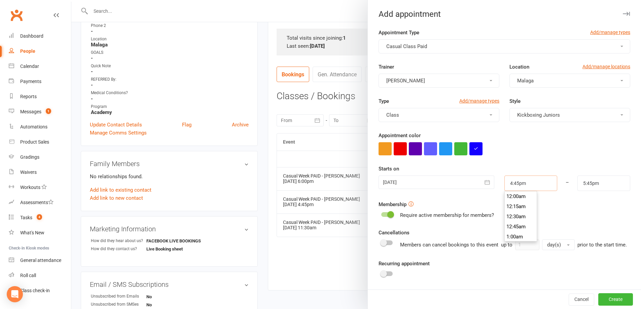
click at [537, 181] on input "4:45pm" at bounding box center [531, 183] width 53 height 15
type input "10:00am"
click at [517, 204] on li "10:00am" at bounding box center [521, 203] width 32 height 10
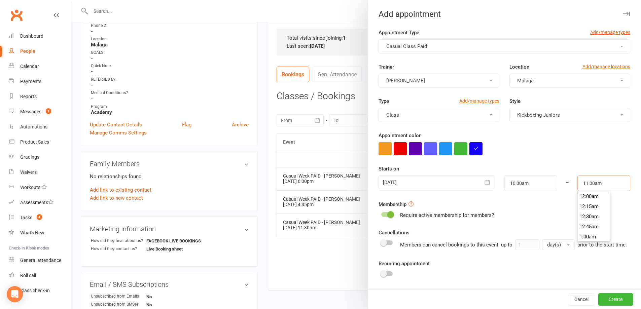
click at [599, 184] on input "11:00am" at bounding box center [604, 183] width 53 height 15
type input "10:45am"
click at [586, 197] on li "10:45am" at bounding box center [594, 197] width 32 height 10
click at [615, 300] on button "Create" at bounding box center [615, 300] width 35 height 12
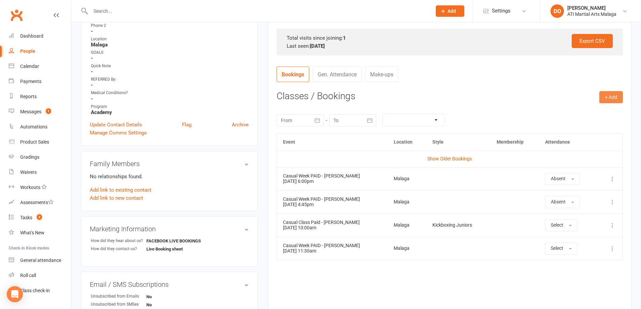
click at [613, 97] on button "+ Add" at bounding box center [611, 97] width 24 height 12
click at [588, 126] on link "Add Appointment" at bounding box center [589, 125] width 67 height 13
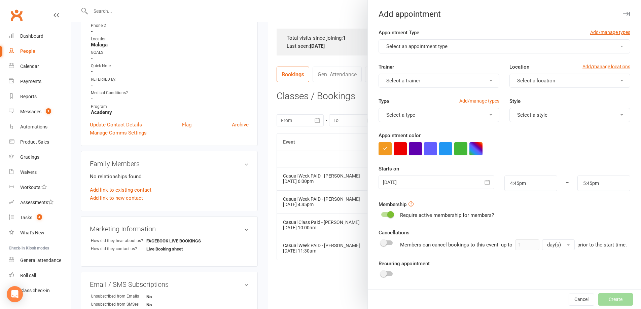
click at [465, 48] on button "Select an appointment type" at bounding box center [505, 46] width 252 height 14
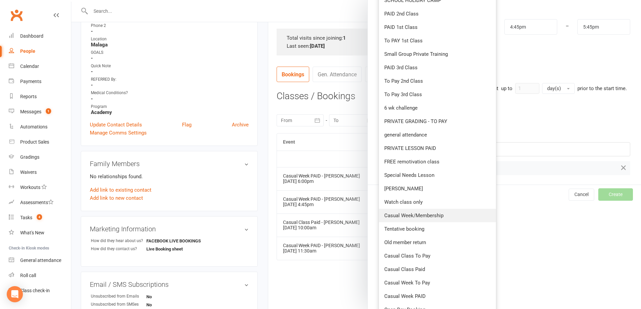
scroll to position [168, 0]
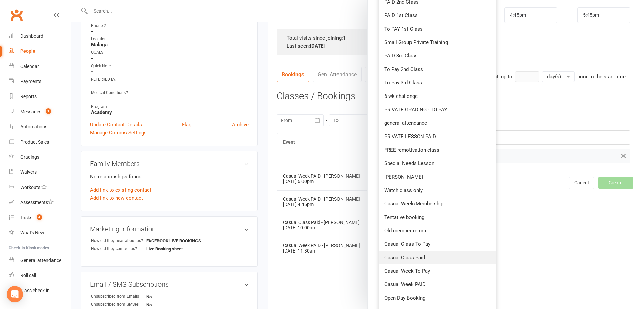
click at [416, 256] on span "Casual Class Paid" at bounding box center [404, 258] width 41 height 6
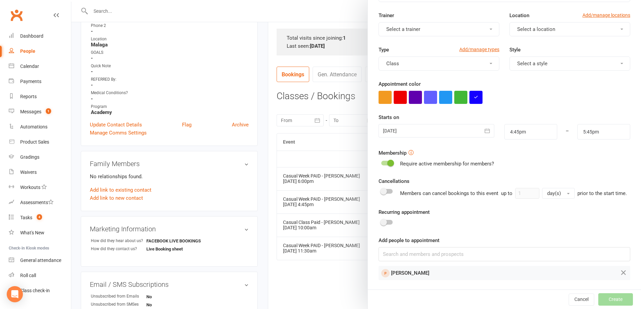
scroll to position [0, 0]
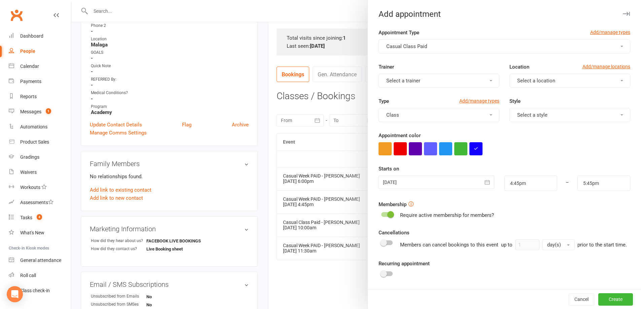
click at [449, 80] on button "Select a trainer" at bounding box center [439, 81] width 121 height 14
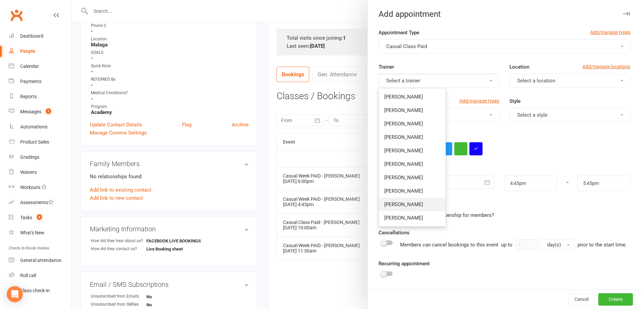
click at [399, 205] on span "[PERSON_NAME]" at bounding box center [403, 205] width 39 height 6
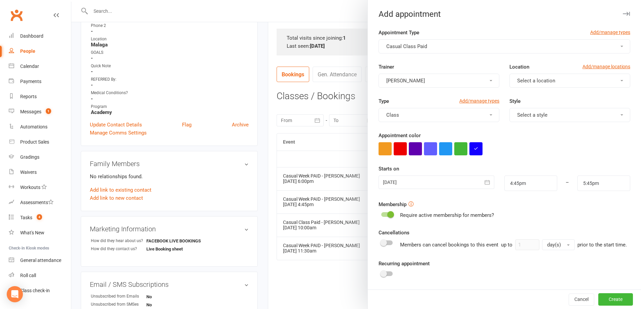
click at [542, 81] on span "Select a location" at bounding box center [536, 81] width 38 height 6
click at [515, 114] on link "Malaga" at bounding box center [543, 110] width 67 height 13
click at [534, 114] on span "Select a style" at bounding box center [532, 115] width 30 height 6
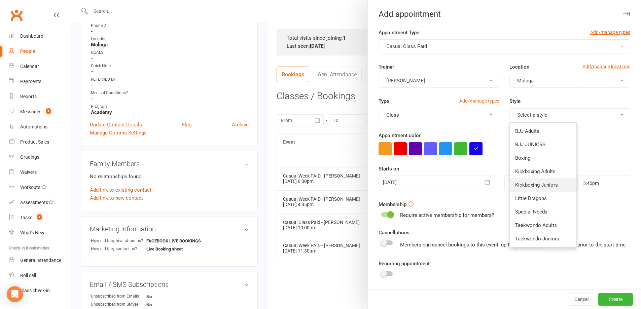
click at [528, 184] on span "Kickboxing Juniors" at bounding box center [536, 185] width 43 height 6
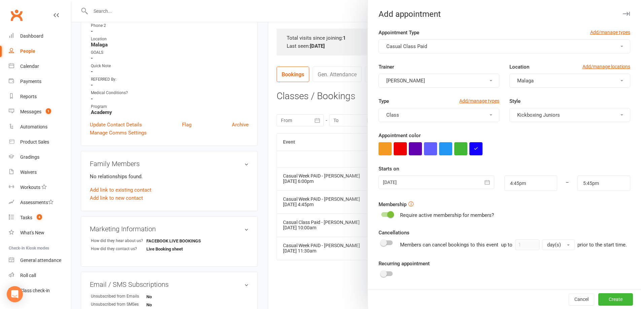
click at [484, 183] on icon "button" at bounding box center [487, 182] width 7 height 7
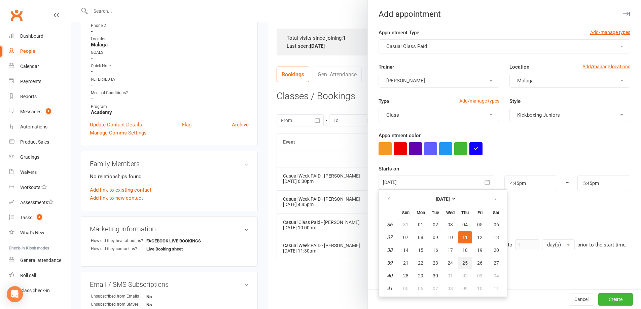
click at [462, 263] on span "25" at bounding box center [464, 263] width 5 height 5
type input "[DATE]"
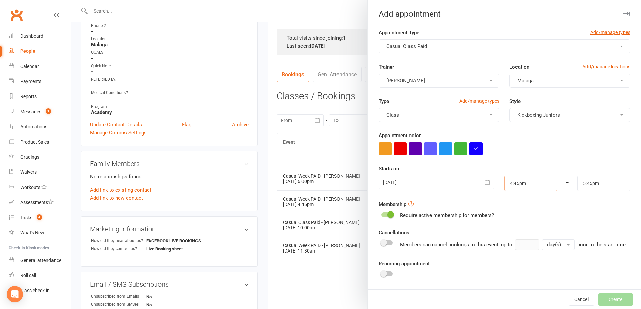
click at [532, 183] on input "4:45pm" at bounding box center [531, 183] width 53 height 15
type input "6:00pm"
type input "7:00pm"
click at [514, 224] on li "6:00pm" at bounding box center [521, 223] width 32 height 10
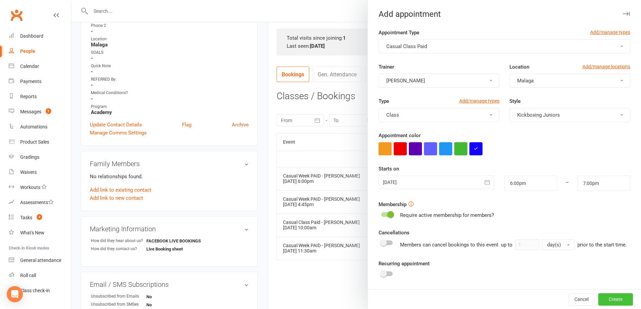
click at [608, 299] on button "Create" at bounding box center [615, 300] width 35 height 12
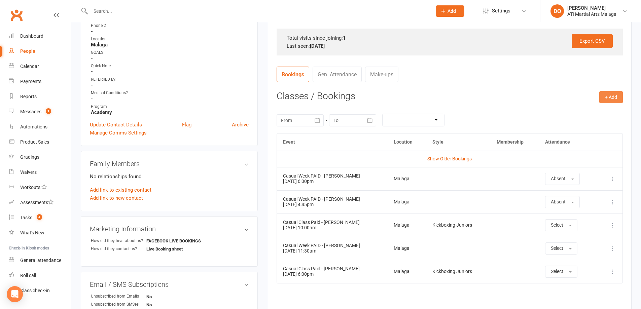
click at [605, 98] on button "+ Add" at bounding box center [611, 97] width 24 height 12
click at [579, 130] on link "Add Appointment" at bounding box center [589, 125] width 67 height 13
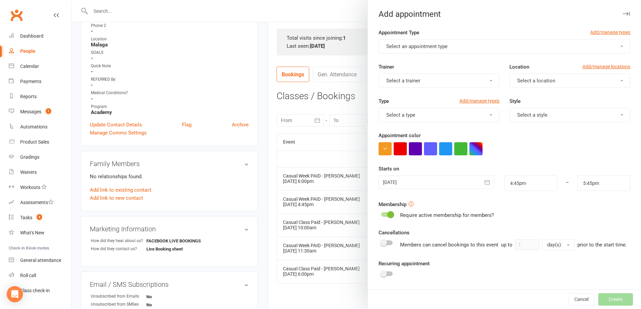
click at [425, 44] on span "Select an appointment type" at bounding box center [416, 46] width 61 height 6
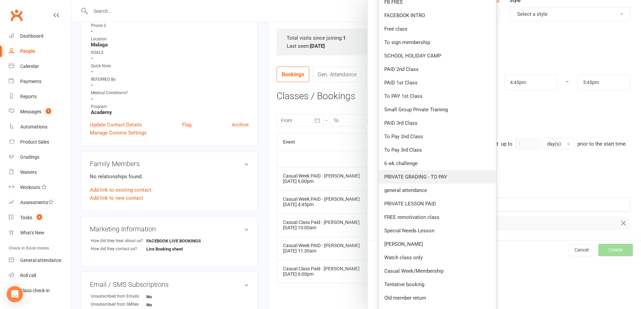
scroll to position [135, 0]
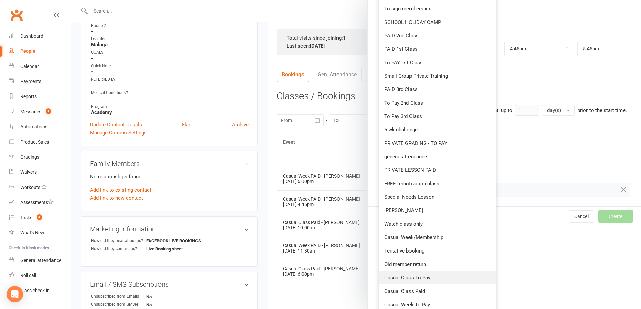
click at [416, 278] on span "Casual Class To Pay" at bounding box center [407, 278] width 46 height 6
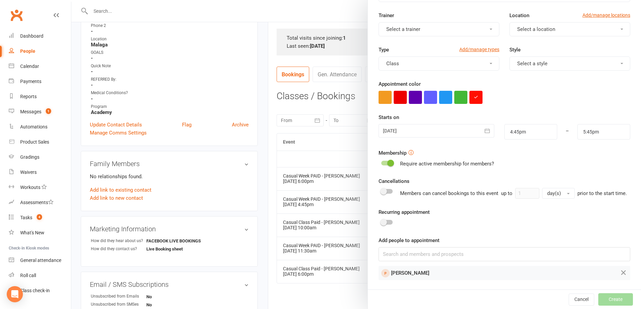
scroll to position [0, 0]
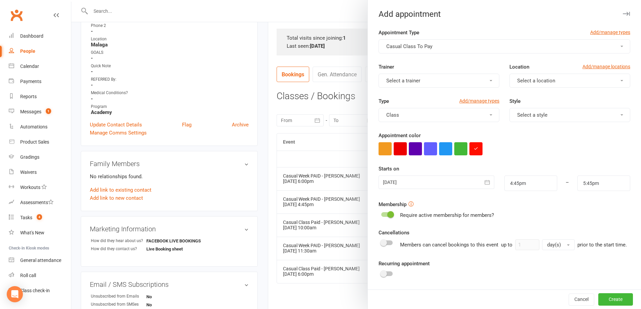
click at [451, 49] on button "Casual Class To Pay" at bounding box center [505, 46] width 252 height 14
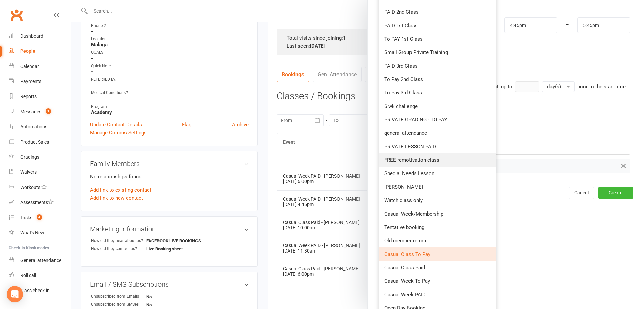
scroll to position [168, 0]
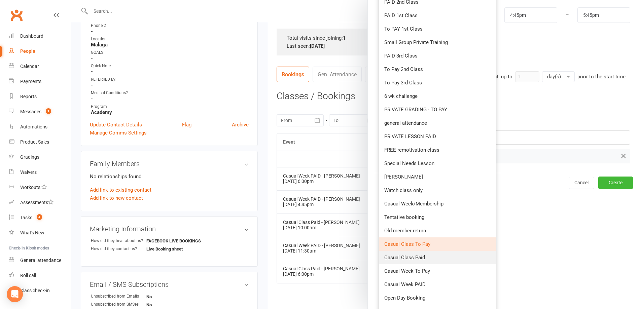
click at [422, 255] on span "Casual Class Paid" at bounding box center [404, 258] width 41 height 6
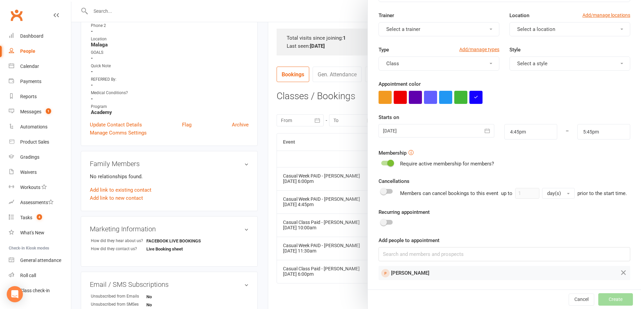
scroll to position [0, 0]
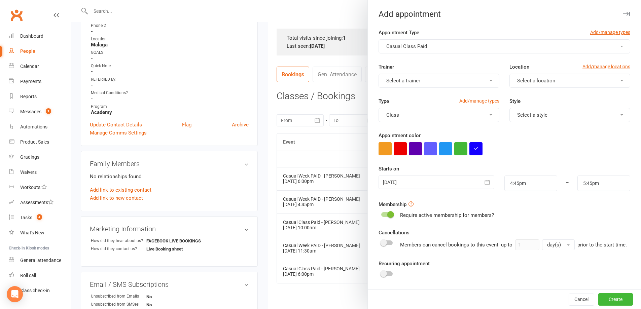
click at [445, 81] on button "Select a trainer" at bounding box center [439, 81] width 121 height 14
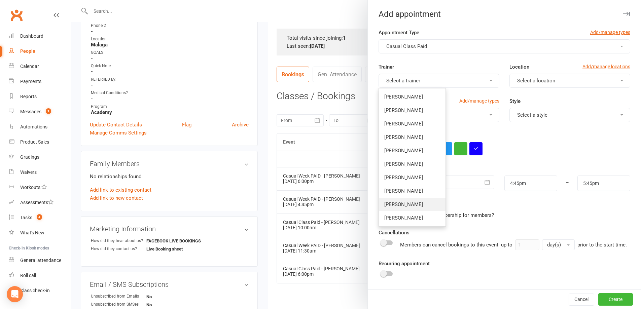
click at [411, 204] on span "[PERSON_NAME]" at bounding box center [403, 205] width 39 height 6
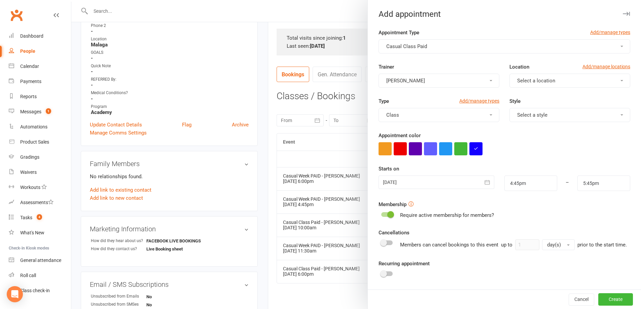
click at [523, 85] on button "Select a location" at bounding box center [570, 81] width 121 height 14
click at [523, 111] on span "Malaga" at bounding box center [523, 110] width 16 height 6
click at [544, 117] on button "Select a style" at bounding box center [570, 115] width 121 height 14
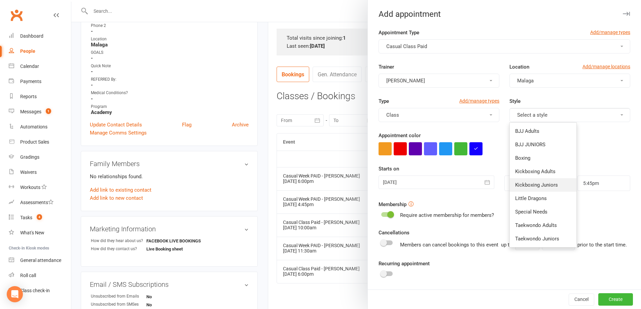
click at [528, 186] on span "Kickboxing Juniors" at bounding box center [536, 185] width 43 height 6
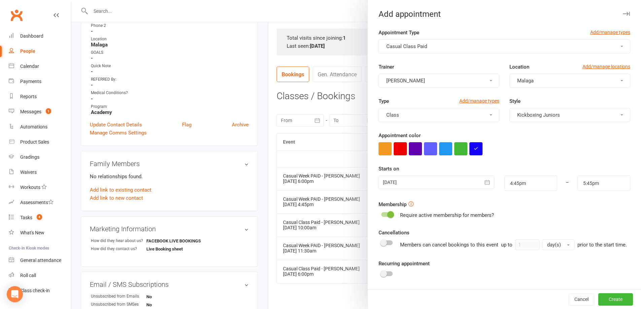
click at [484, 184] on icon "button" at bounding box center [487, 182] width 7 height 7
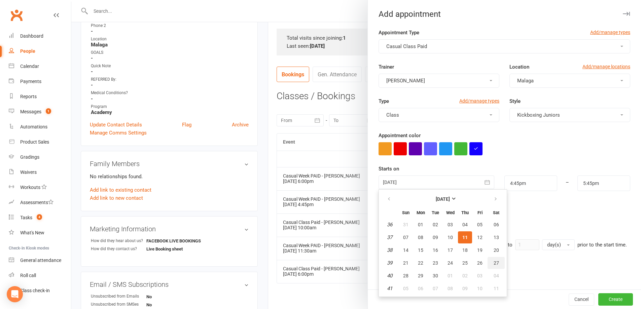
click at [494, 262] on span "27" at bounding box center [496, 263] width 5 height 5
type input "[DATE]"
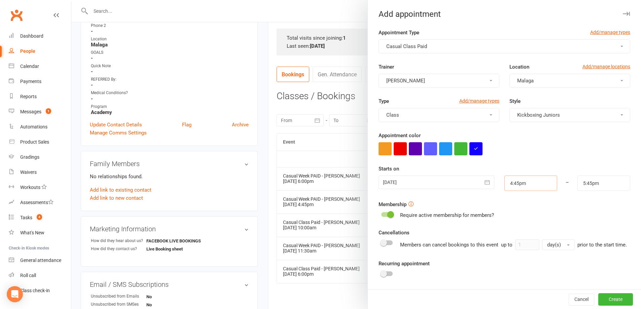
click at [529, 180] on input "4:45pm" at bounding box center [531, 183] width 53 height 15
type input "10:00am"
click at [516, 203] on li "10:00am" at bounding box center [521, 203] width 32 height 10
click at [602, 180] on input "11:00am" at bounding box center [604, 183] width 53 height 15
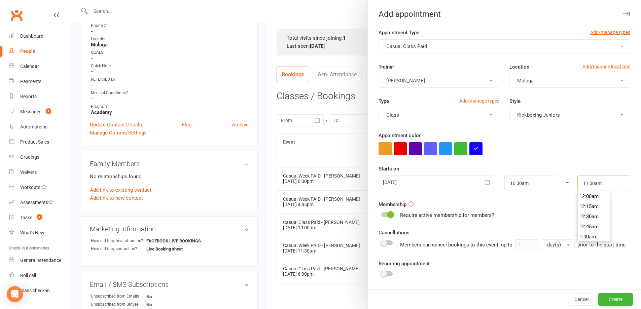
scroll to position [434, 0]
type input "10:45am"
click at [589, 196] on li "10:45am" at bounding box center [594, 197] width 32 height 10
click at [614, 300] on button "Create" at bounding box center [615, 300] width 35 height 12
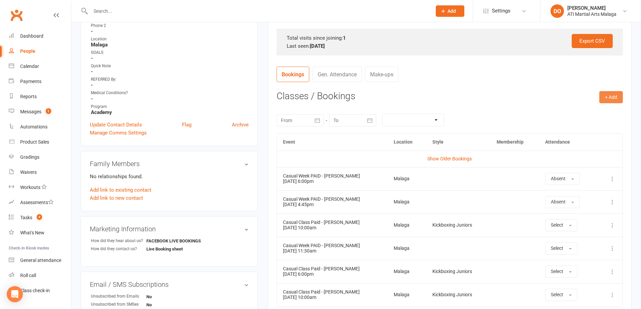
click at [614, 94] on button "+ Add" at bounding box center [611, 97] width 24 height 12
click at [594, 125] on link "Add Appointment" at bounding box center [589, 125] width 67 height 13
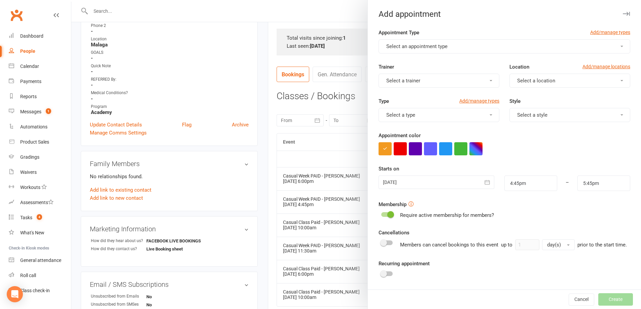
click at [464, 45] on button "Select an appointment type" at bounding box center [505, 46] width 252 height 14
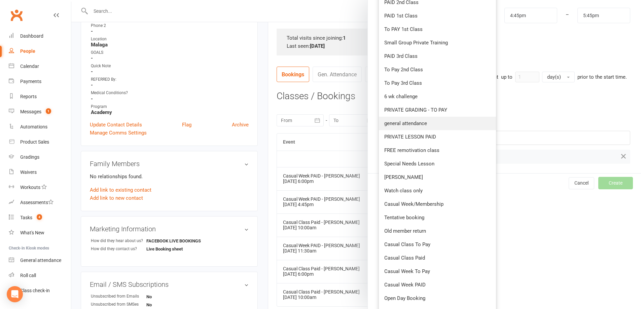
scroll to position [168, 0]
click at [419, 257] on span "Casual Class Paid" at bounding box center [404, 258] width 41 height 6
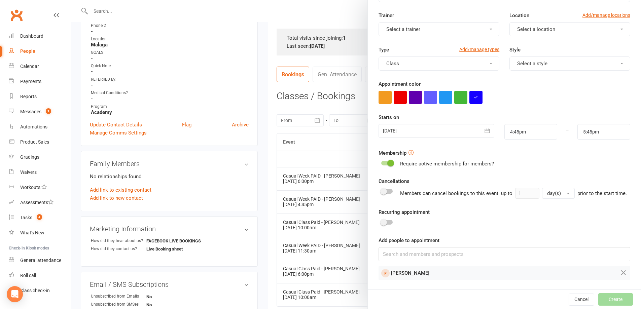
scroll to position [0, 0]
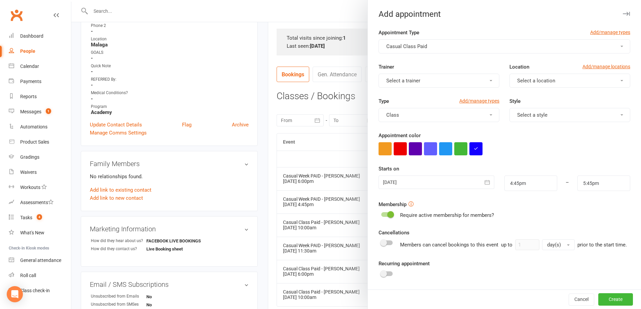
click at [452, 46] on button "Casual Class Paid" at bounding box center [505, 46] width 252 height 14
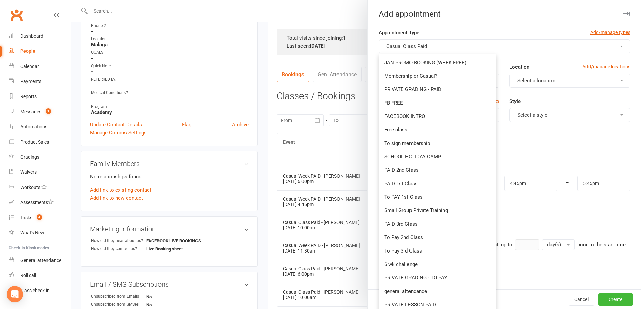
click at [452, 46] on button "Casual Class Paid" at bounding box center [505, 46] width 252 height 14
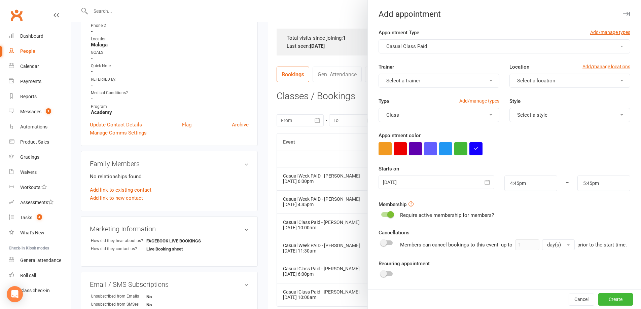
click at [452, 46] on button "Casual Class Paid" at bounding box center [505, 46] width 252 height 14
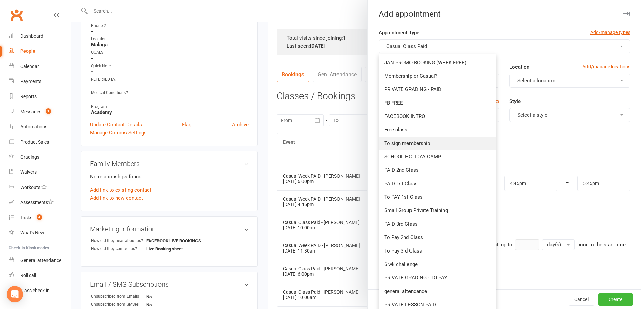
click at [420, 146] on link "To sign membership" at bounding box center [437, 143] width 117 height 13
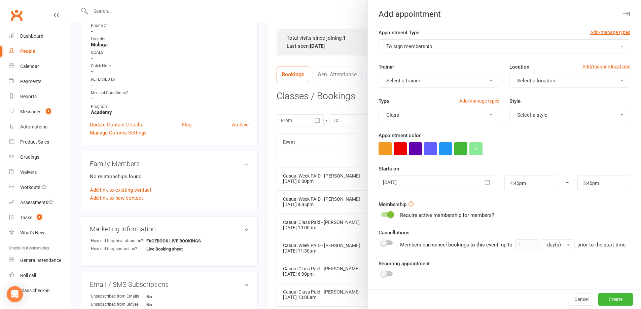
click at [440, 83] on button "Select a trainer" at bounding box center [439, 81] width 121 height 14
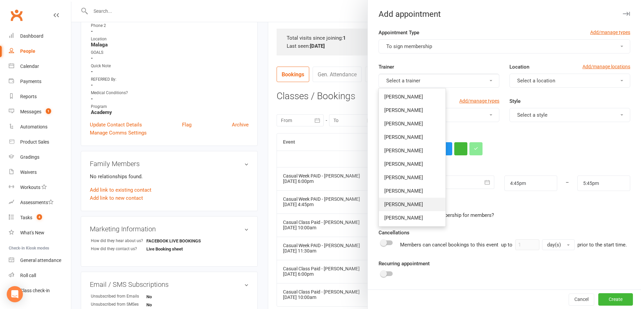
click at [408, 203] on span "[PERSON_NAME]" at bounding box center [403, 205] width 39 height 6
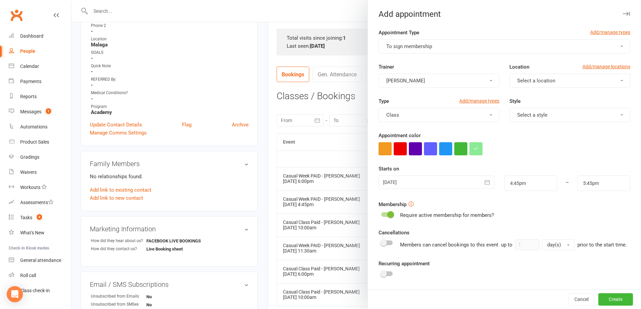
click at [548, 82] on span "Select a location" at bounding box center [536, 81] width 38 height 6
click at [526, 110] on link "Malaga" at bounding box center [543, 110] width 67 height 13
click at [538, 116] on span "Select a style" at bounding box center [532, 115] width 30 height 6
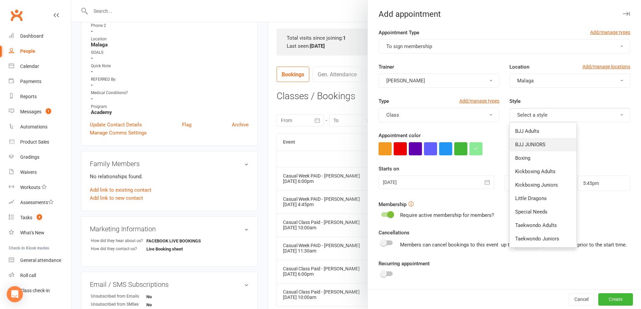
click at [523, 146] on span "BJJ JUNIORS" at bounding box center [530, 145] width 30 height 6
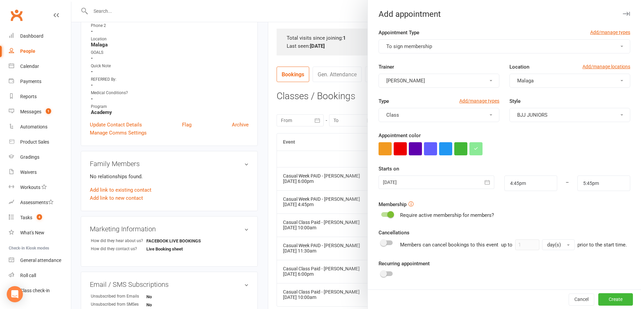
click at [484, 185] on icon "button" at bounding box center [487, 182] width 7 height 7
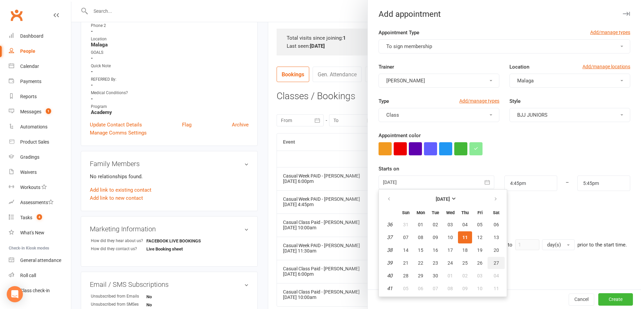
click at [494, 263] on span "27" at bounding box center [496, 263] width 5 height 5
type input "[DATE]"
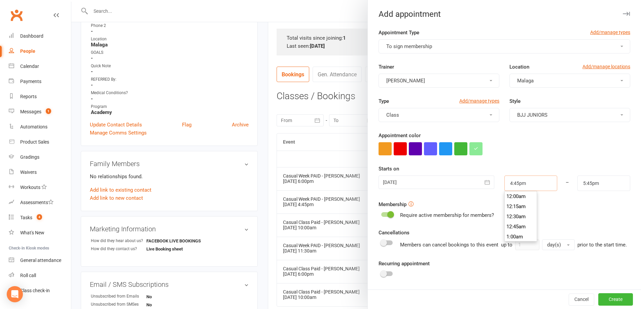
click at [531, 188] on input "4:45pm" at bounding box center [531, 183] width 53 height 15
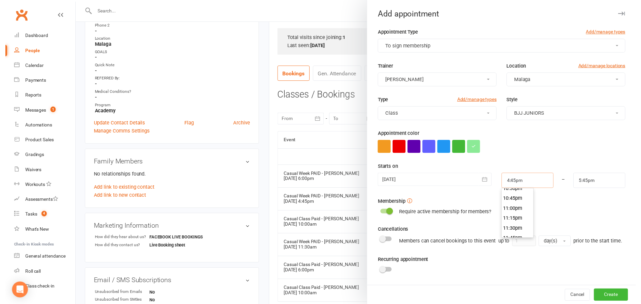
scroll to position [920, 0]
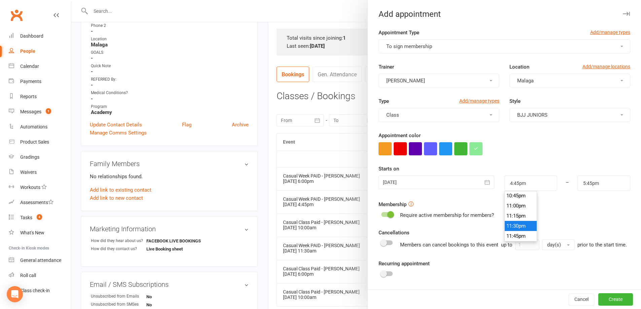
type input "11:30pm"
type input "12:30am"
click at [515, 227] on li "11:30pm" at bounding box center [521, 226] width 32 height 10
click at [613, 299] on button "Create" at bounding box center [615, 300] width 35 height 12
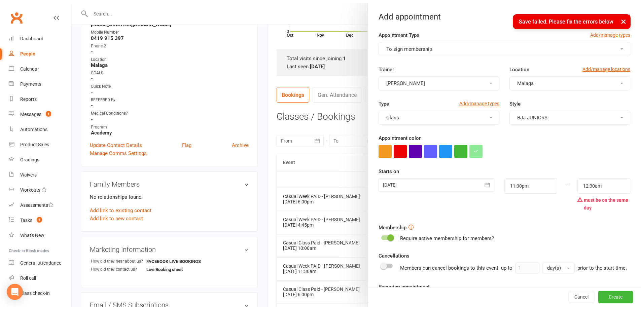
scroll to position [168, 0]
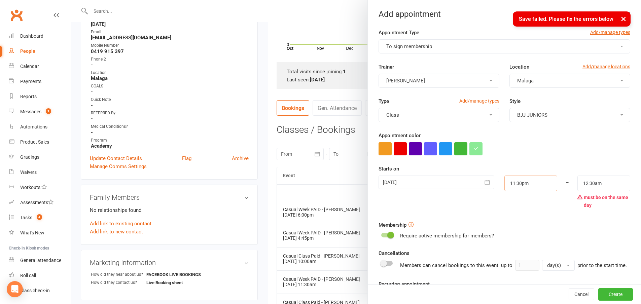
click at [529, 181] on input "11:30pm" at bounding box center [531, 183] width 53 height 15
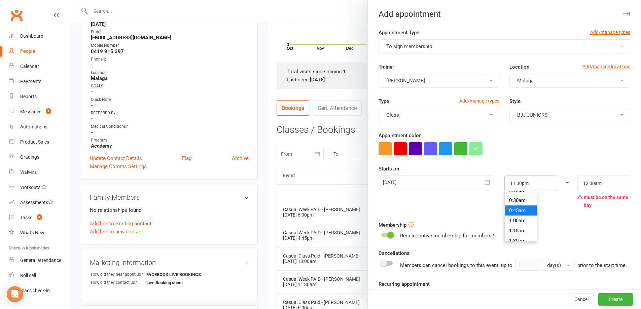
scroll to position [415, 0]
type input "11:00am"
type input "12:00pm"
click at [519, 225] on li "11:00am" at bounding box center [521, 226] width 32 height 10
click at [536, 180] on input "11:00am" at bounding box center [531, 183] width 53 height 15
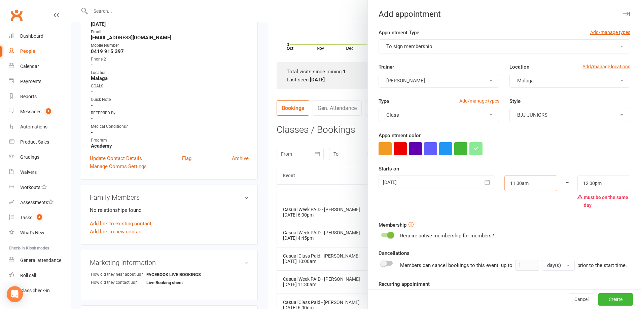
scroll to position [434, 0]
type input "11:30am"
type input "12:30pm"
click at [516, 223] on li "11:30am" at bounding box center [521, 227] width 32 height 10
click at [599, 181] on input "12:30pm" at bounding box center [604, 183] width 53 height 15
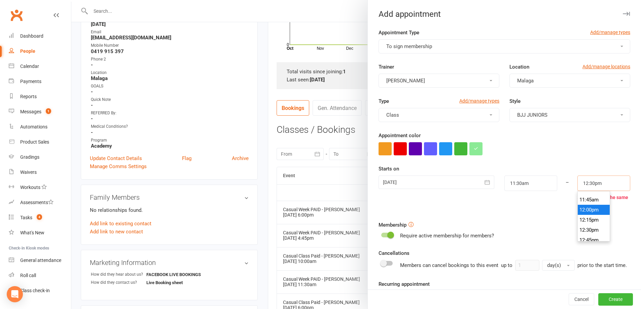
scroll to position [461, 0]
click at [584, 236] on li "12:30pm" at bounding box center [594, 240] width 32 height 10
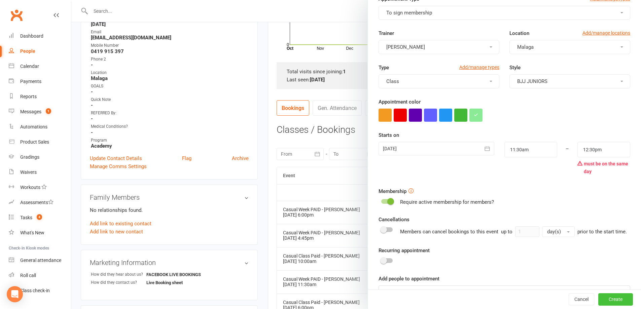
click at [609, 299] on button "Create" at bounding box center [615, 300] width 35 height 12
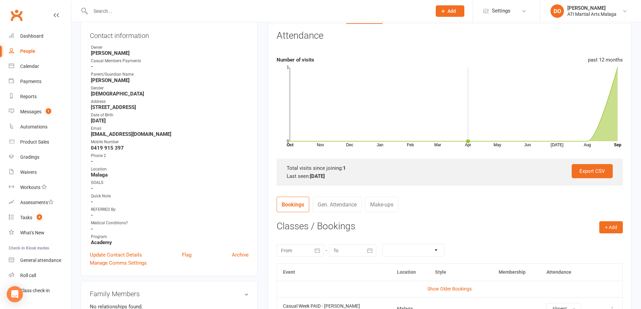
scroll to position [0, 0]
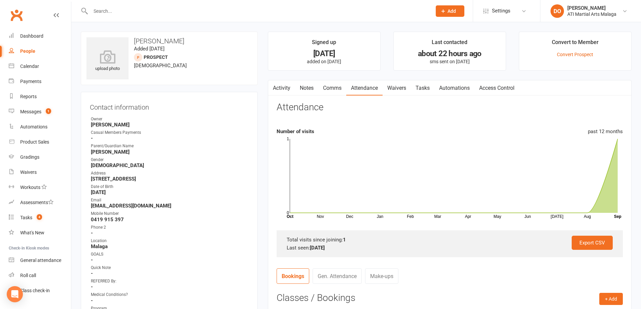
click at [309, 93] on link "Notes" at bounding box center [306, 87] width 23 height 15
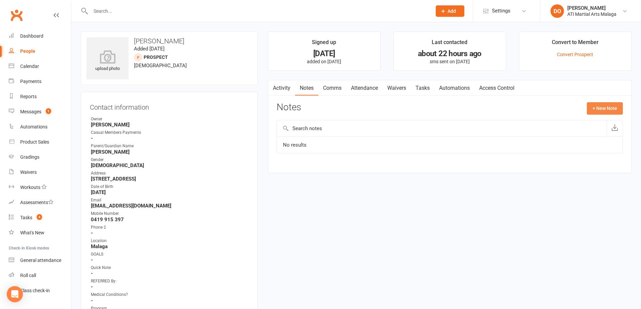
click at [610, 108] on button "+ New Note" at bounding box center [605, 108] width 36 height 12
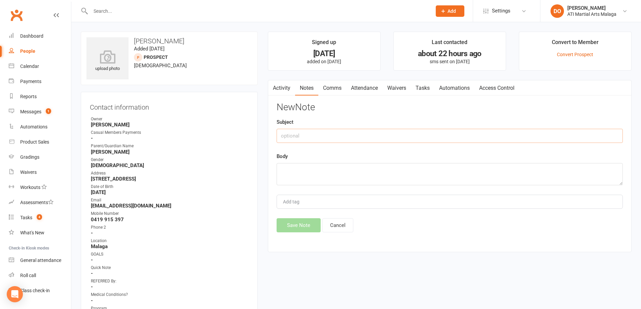
click at [355, 142] on input "text" at bounding box center [450, 136] width 346 height 14
type input "missed his booking due to having and accident and messing up his knees"
click at [346, 185] on textarea at bounding box center [450, 174] width 346 height 22
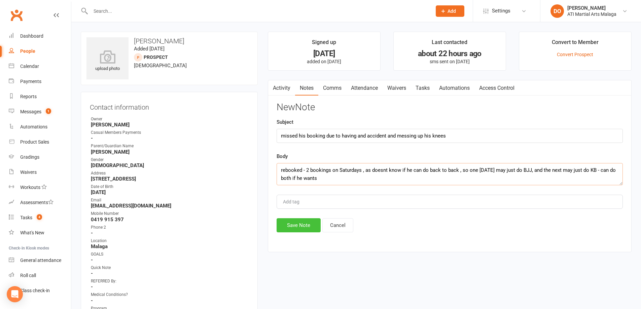
type textarea "rebooked - 2 bookings on Saturdays , as doesnt know if he can do back to back ,…"
click at [300, 223] on button "Save Note" at bounding box center [299, 225] width 44 height 14
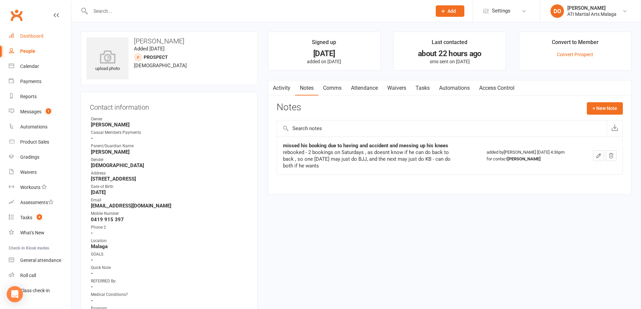
click at [31, 37] on div "Dashboard" at bounding box center [31, 35] width 23 height 5
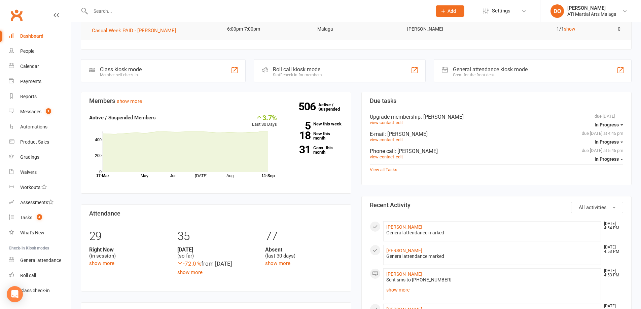
scroll to position [135, 0]
